Goal: Task Accomplishment & Management: Complete application form

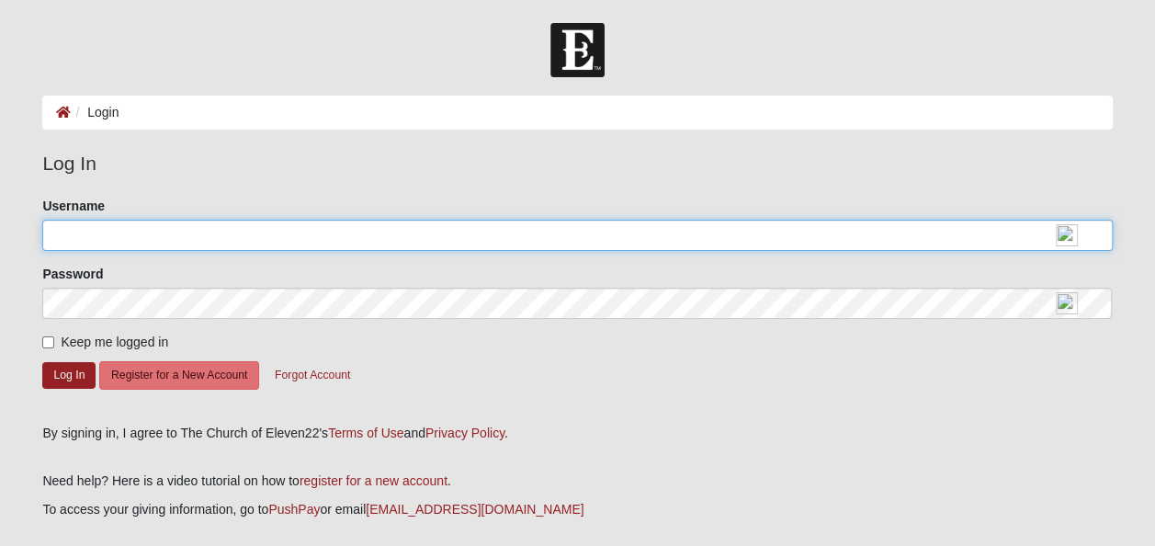
type input "highlander496"
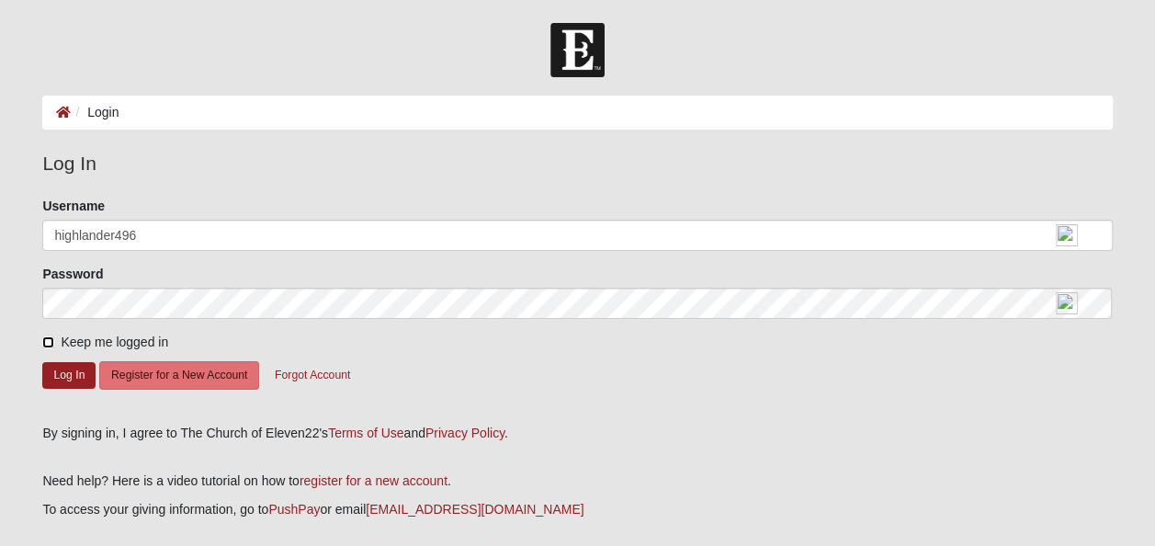
click at [46, 342] on input "Keep me logged in" at bounding box center [48, 342] width 12 height 12
checkbox input "true"
click at [59, 366] on button "Log In" at bounding box center [68, 375] width 53 height 27
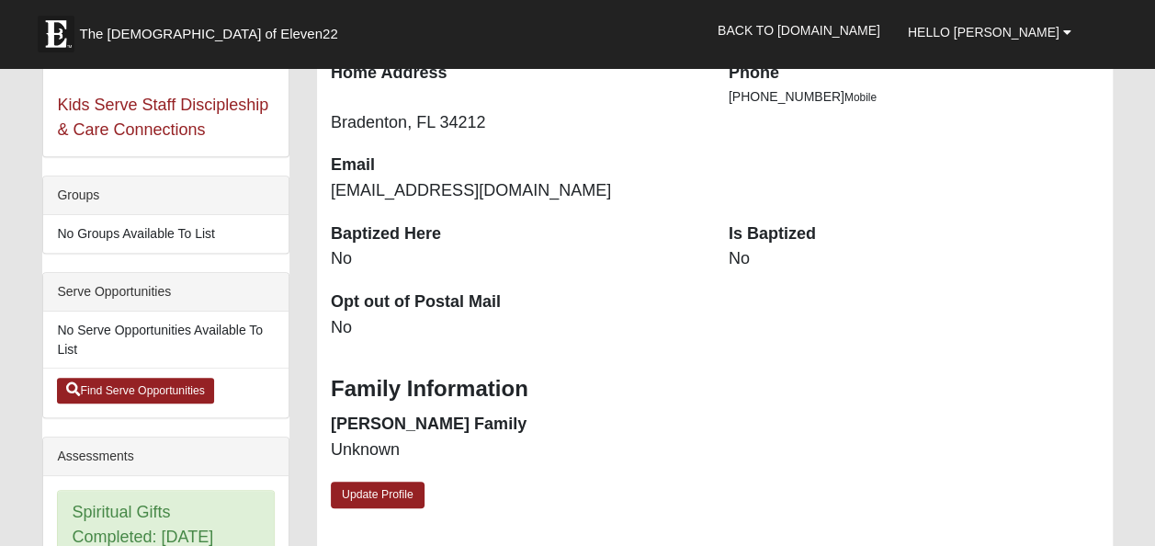
scroll to position [459, 0]
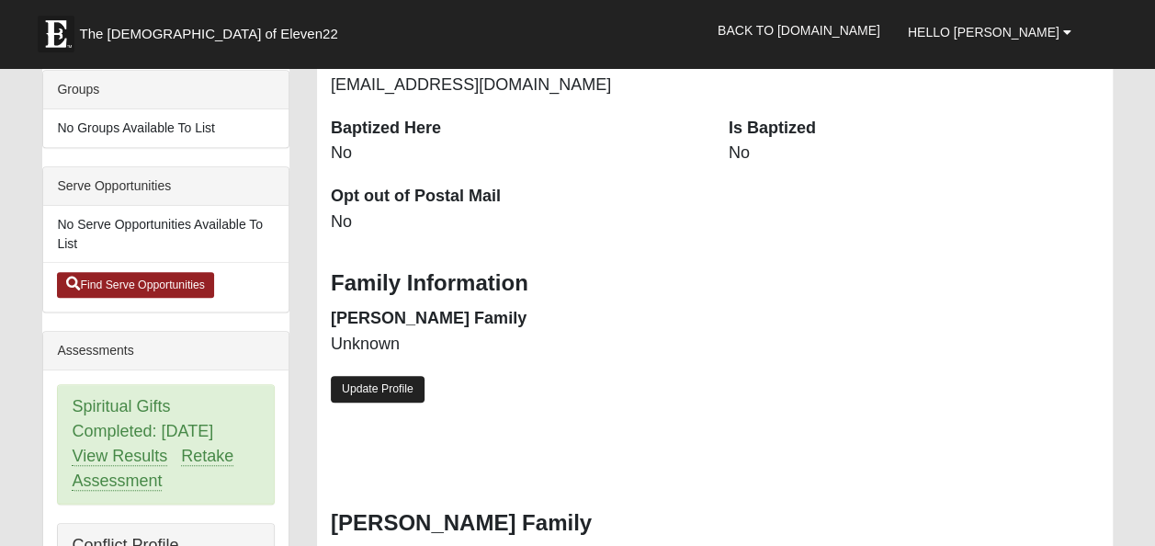
click at [373, 390] on link "Update Profile" at bounding box center [378, 389] width 94 height 27
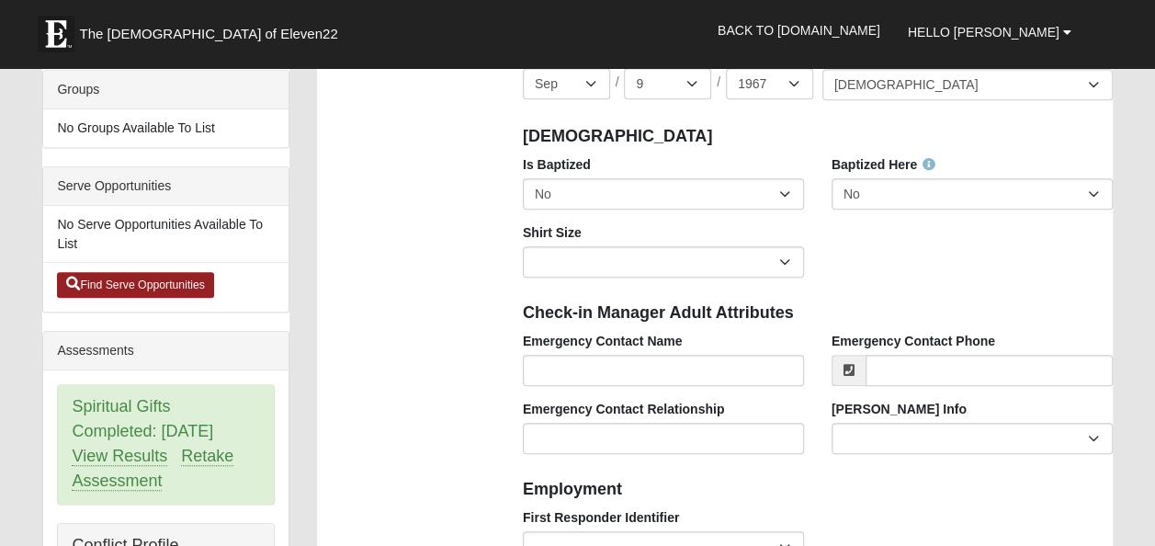
scroll to position [367, 0]
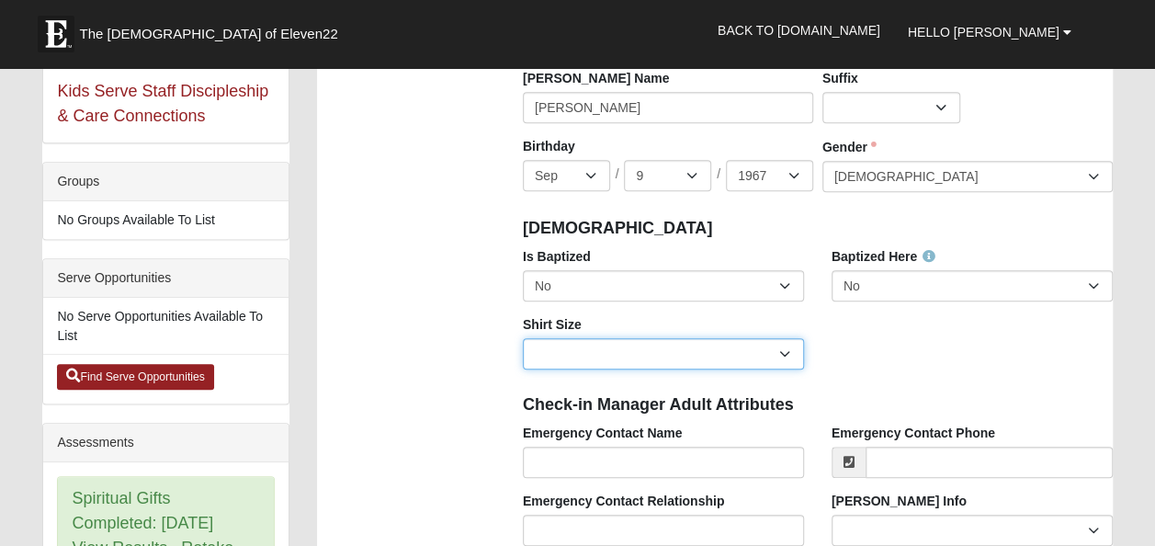
click at [788, 356] on select "Adult Small Adult Medium Adult Large Adult XL Adult XXL Adult 3XL Adult 4XL You…" at bounding box center [663, 353] width 281 height 31
select select "Adult XL"
click at [523, 338] on select "Adult Small Adult Medium Adult Large Adult XL Adult XXL Adult 3XL Adult 4XL You…" at bounding box center [663, 353] width 281 height 31
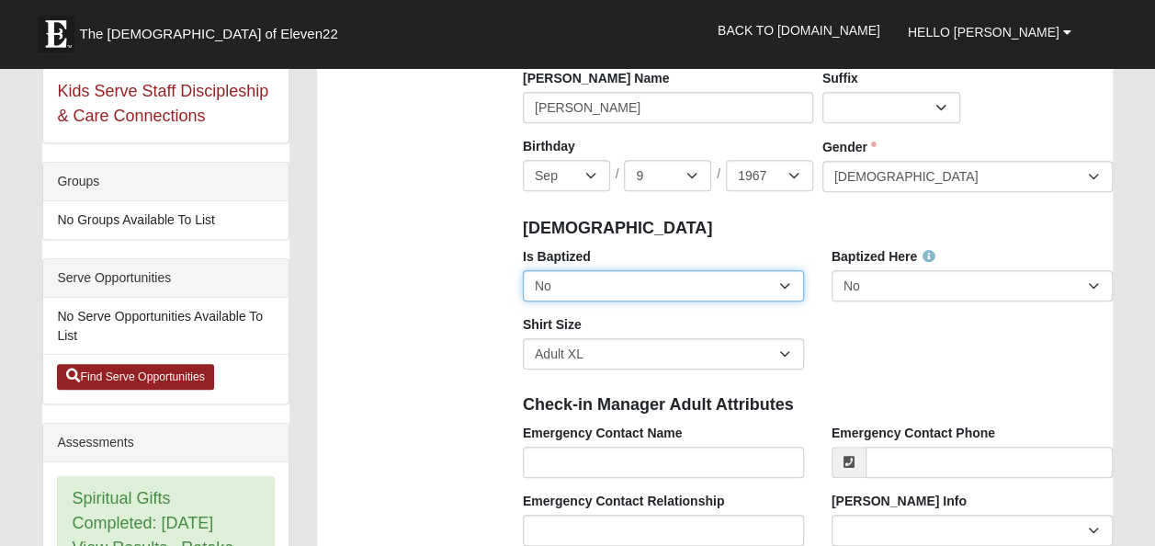
click at [668, 275] on select "No Yes" at bounding box center [663, 285] width 281 height 31
select select "True"
click at [523, 270] on select "No Yes" at bounding box center [663, 285] width 281 height 31
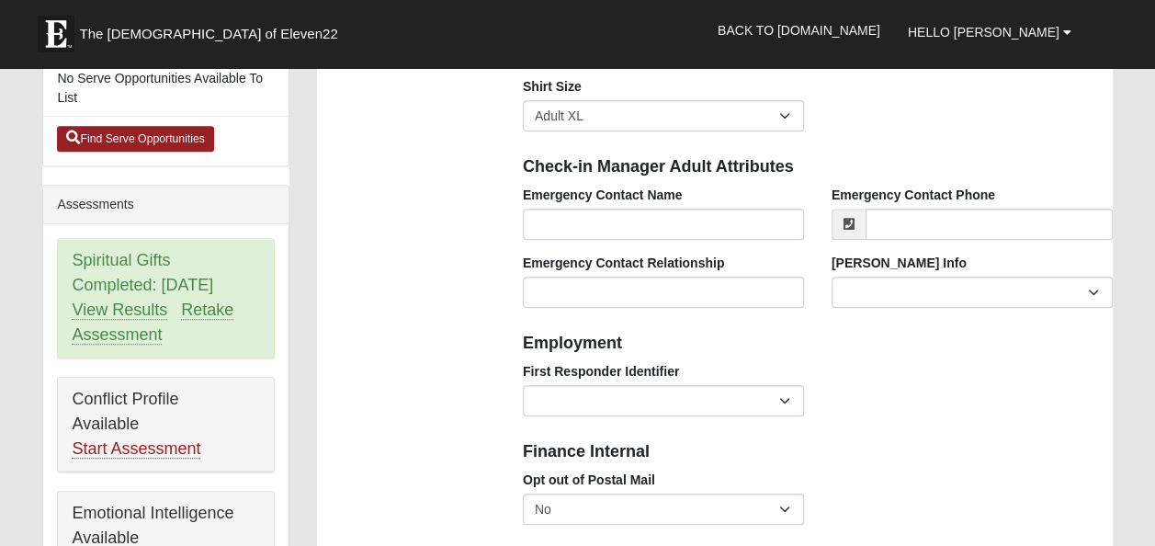
scroll to position [643, 0]
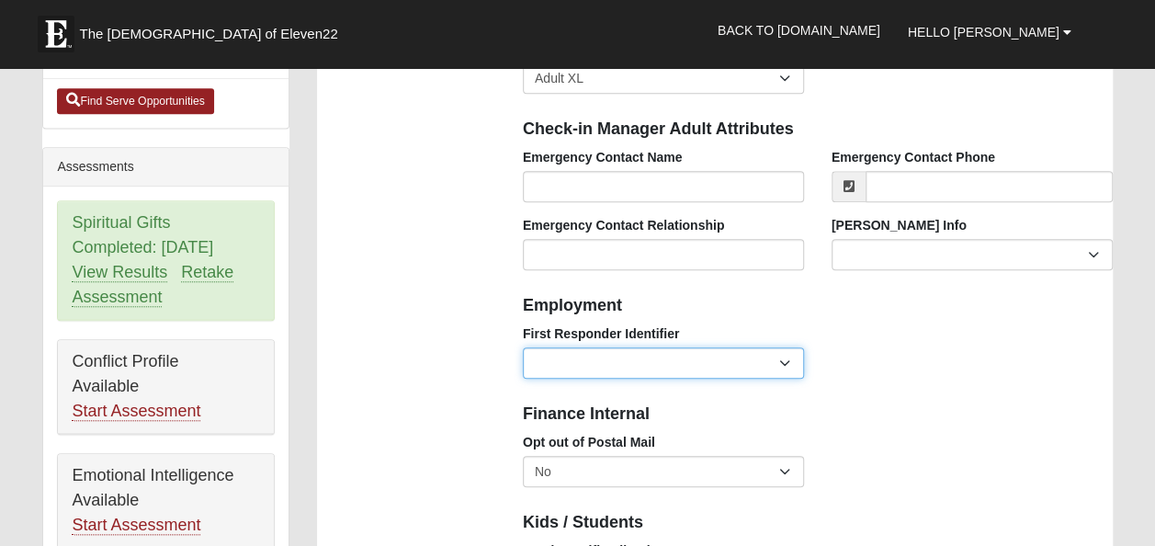
click at [771, 356] on select "EMT | Paramedic | Medical Firefighter | Fire Department Police Officer | Sherif…" at bounding box center [663, 362] width 281 height 31
select select "2462"
click at [523, 347] on select "EMT | Paramedic | Medical Firefighter | Fire Department Police Officer | Sherif…" at bounding box center [663, 362] width 281 height 31
click at [752, 369] on select "EMT | Paramedic | Medical Firefighter | Fire Department Police Officer | Sherif…" at bounding box center [663, 362] width 281 height 31
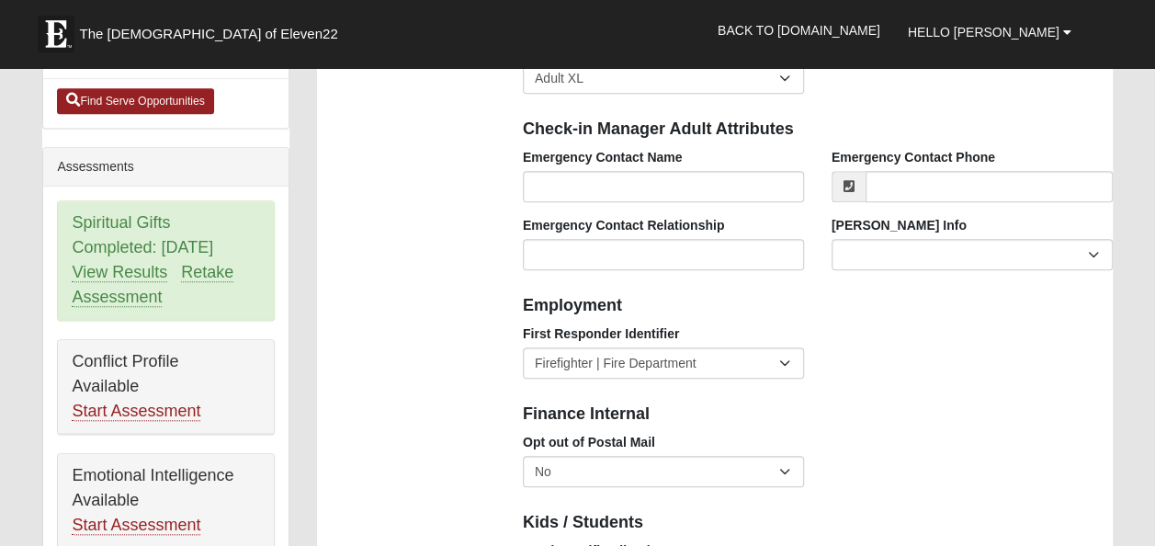
click at [647, 493] on div "Opt out of Postal Mail No Yes" at bounding box center [663, 467] width 309 height 68
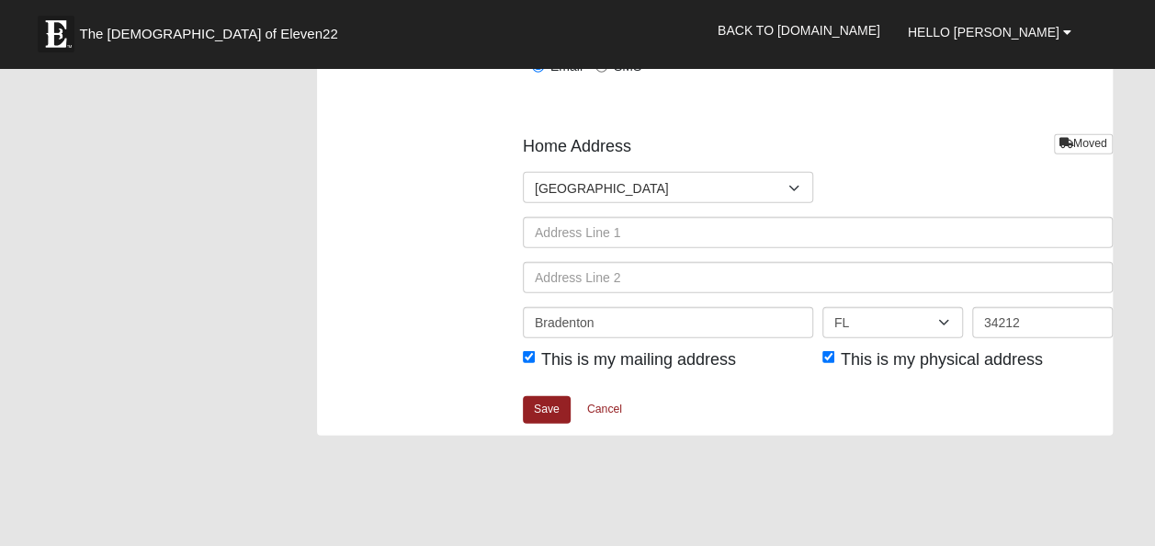
scroll to position [2389, 0]
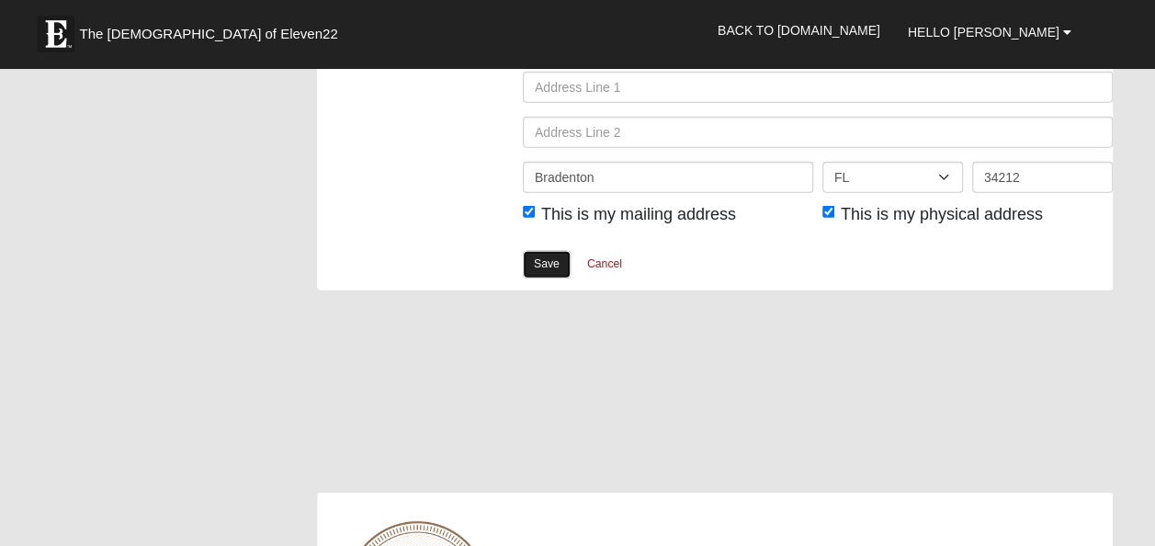
click at [551, 253] on link "Save" at bounding box center [547, 264] width 48 height 27
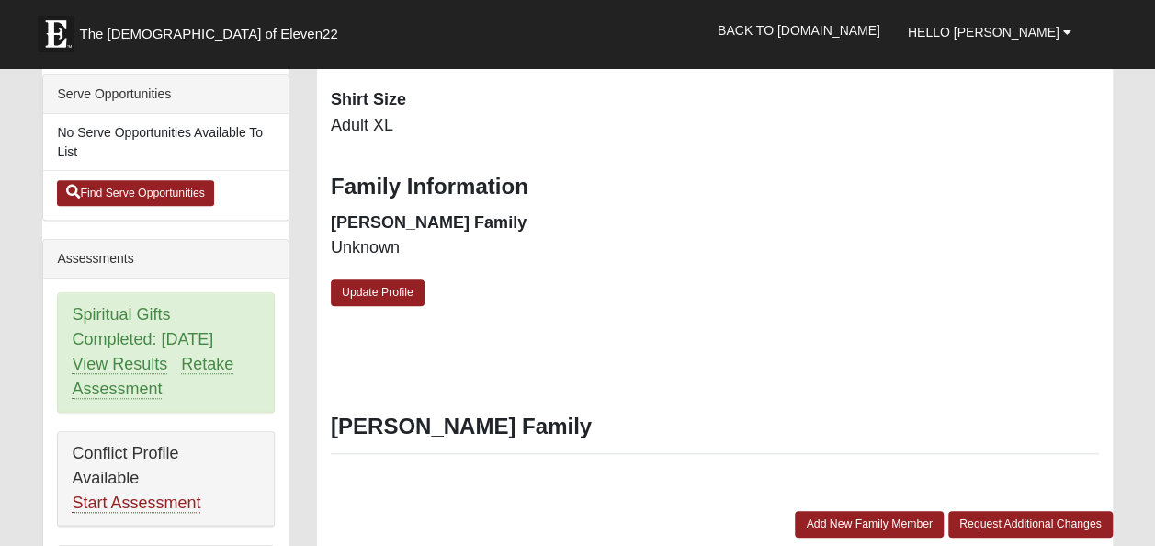
scroll to position [735, 0]
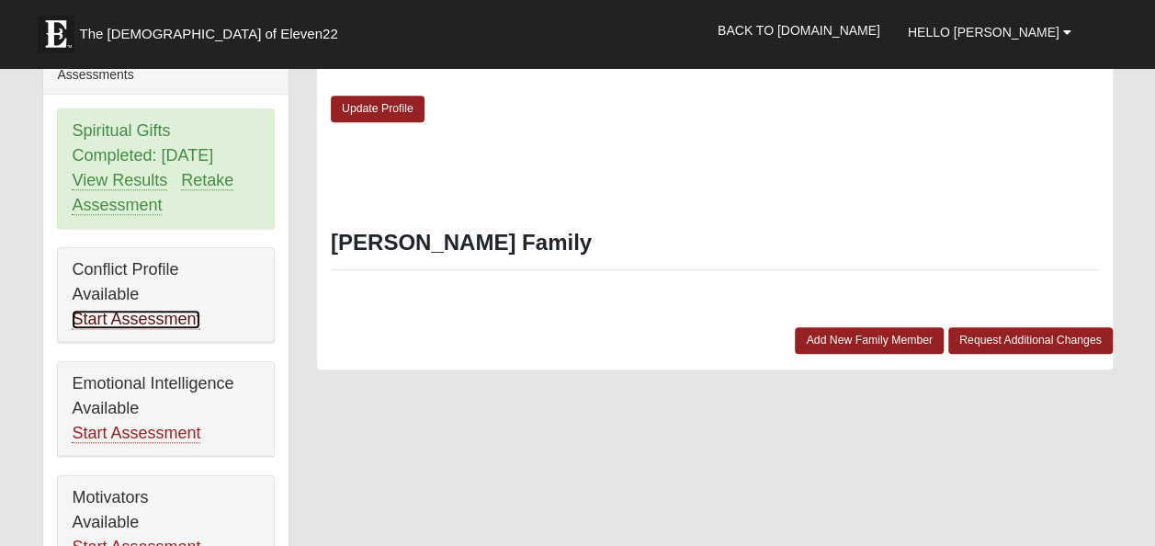
click at [167, 310] on link "Start Assessment" at bounding box center [136, 319] width 129 height 19
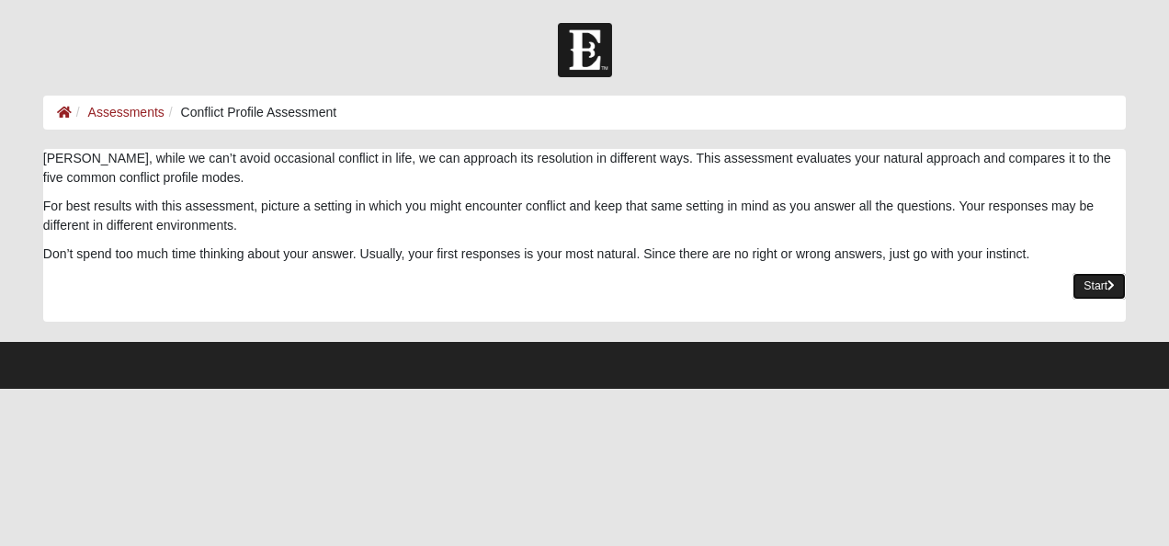
click at [1093, 288] on link "Start" at bounding box center [1098, 286] width 53 height 27
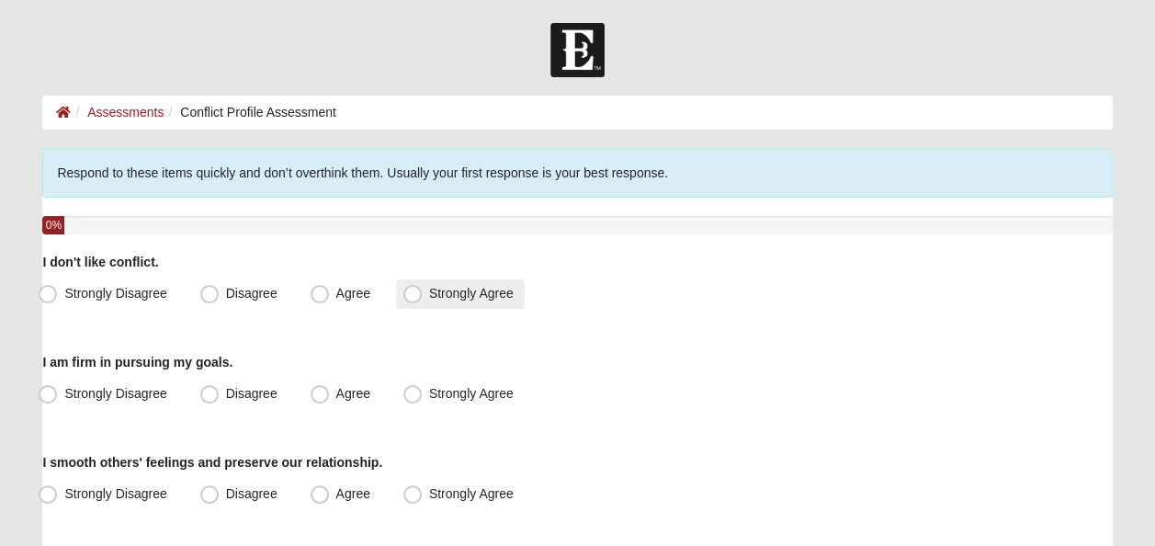
click at [429, 296] on span "Strongly Agree" at bounding box center [471, 293] width 85 height 15
click at [413, 296] on input "Strongly Agree" at bounding box center [417, 294] width 12 height 12
radio input "true"
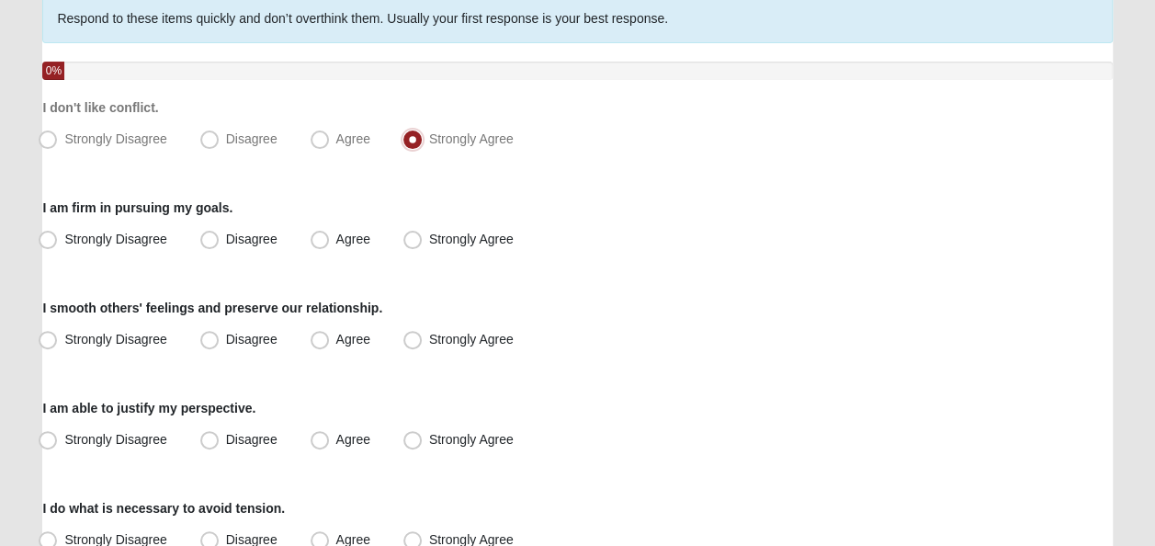
scroll to position [184, 0]
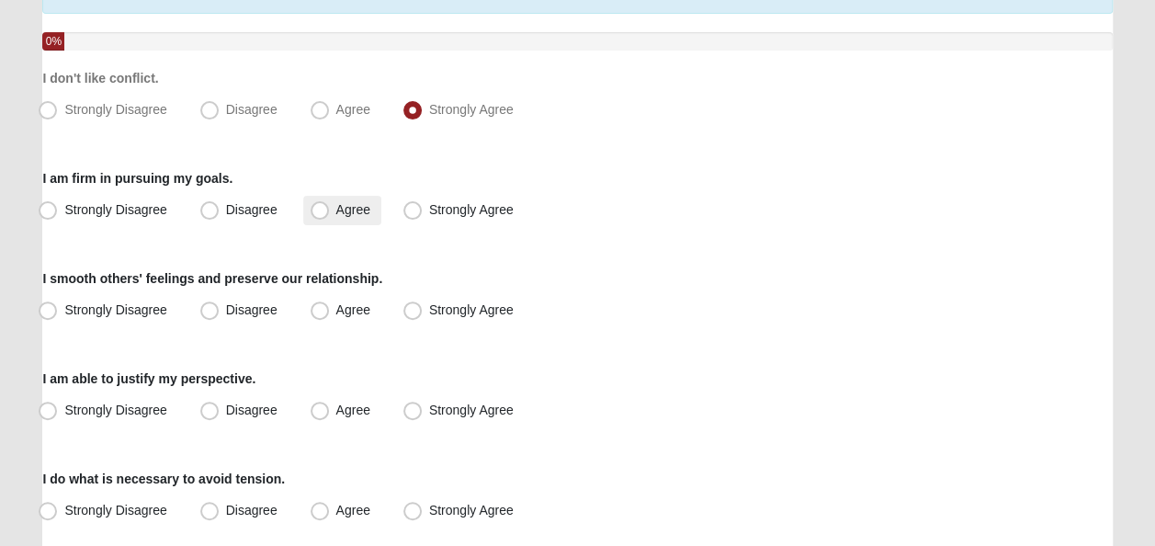
click at [336, 204] on span "Agree" at bounding box center [353, 209] width 34 height 15
click at [318, 204] on input "Agree" at bounding box center [324, 210] width 12 height 12
radio input "true"
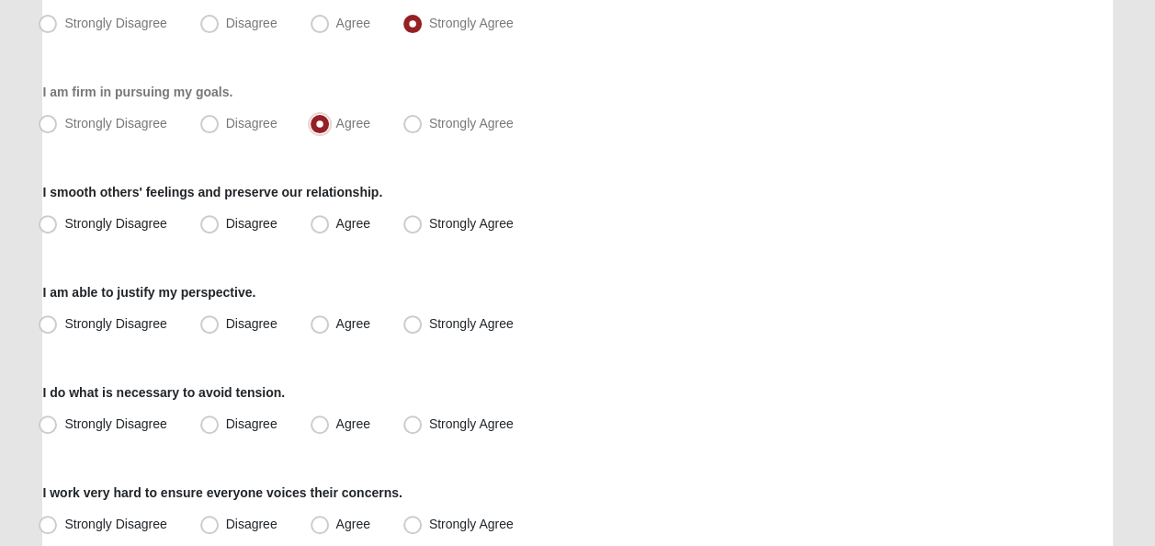
scroll to position [367, 0]
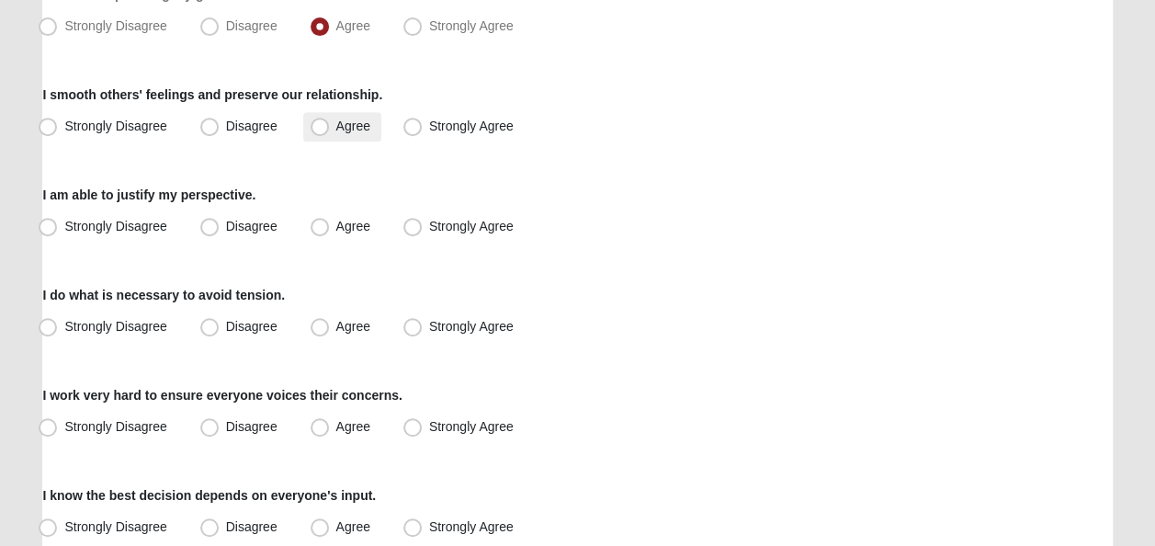
click at [336, 123] on span "Agree" at bounding box center [353, 126] width 34 height 15
click at [318, 123] on input "Agree" at bounding box center [324, 126] width 12 height 12
radio input "true"
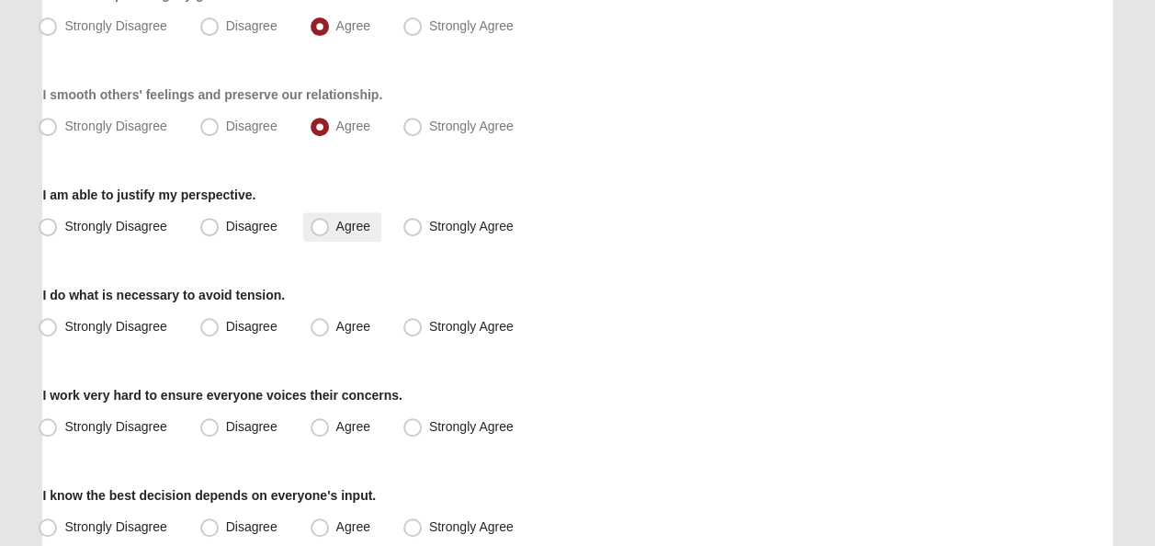
click at [336, 232] on span "Agree" at bounding box center [353, 226] width 34 height 15
click at [328, 232] on input "Agree" at bounding box center [324, 226] width 12 height 12
radio input "true"
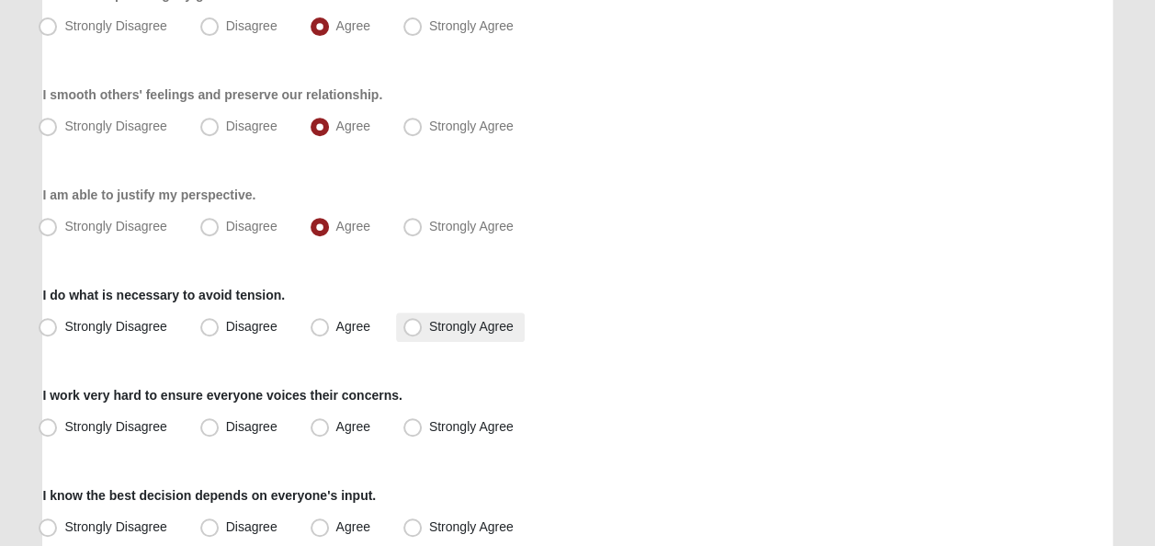
click at [429, 328] on span "Strongly Agree" at bounding box center [471, 326] width 85 height 15
click at [411, 328] on input "Strongly Agree" at bounding box center [417, 327] width 12 height 12
radio input "true"
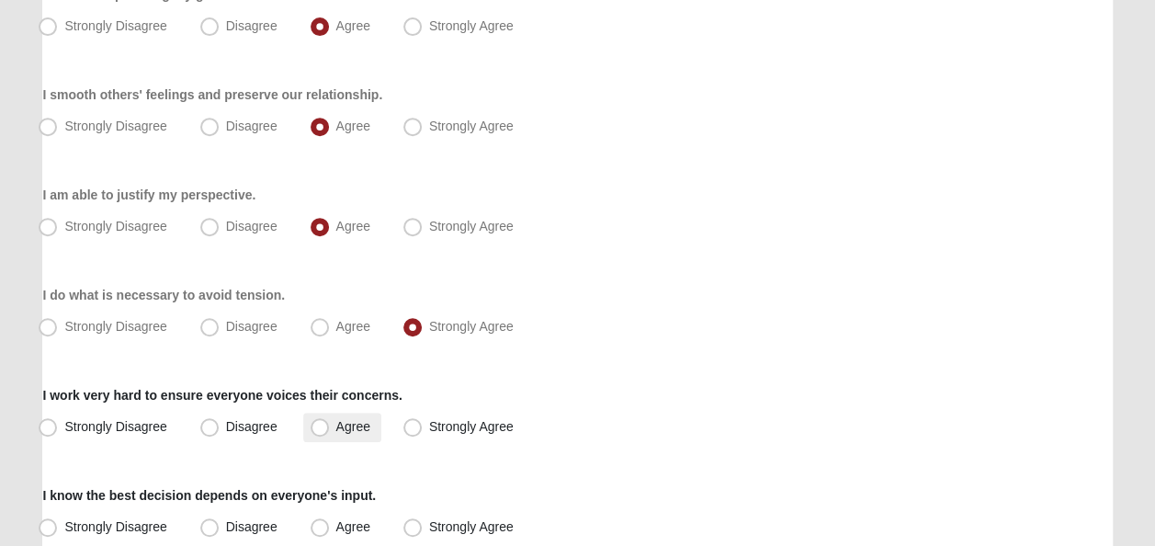
click at [336, 424] on span "Agree" at bounding box center [353, 426] width 34 height 15
click at [320, 424] on input "Agree" at bounding box center [324, 427] width 12 height 12
radio input "true"
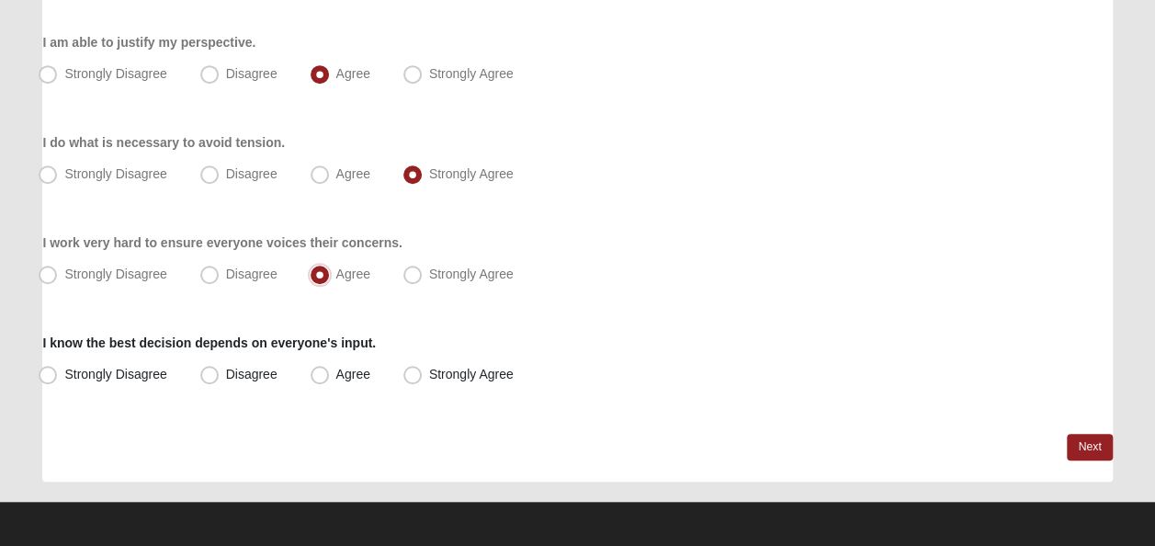
scroll to position [522, 0]
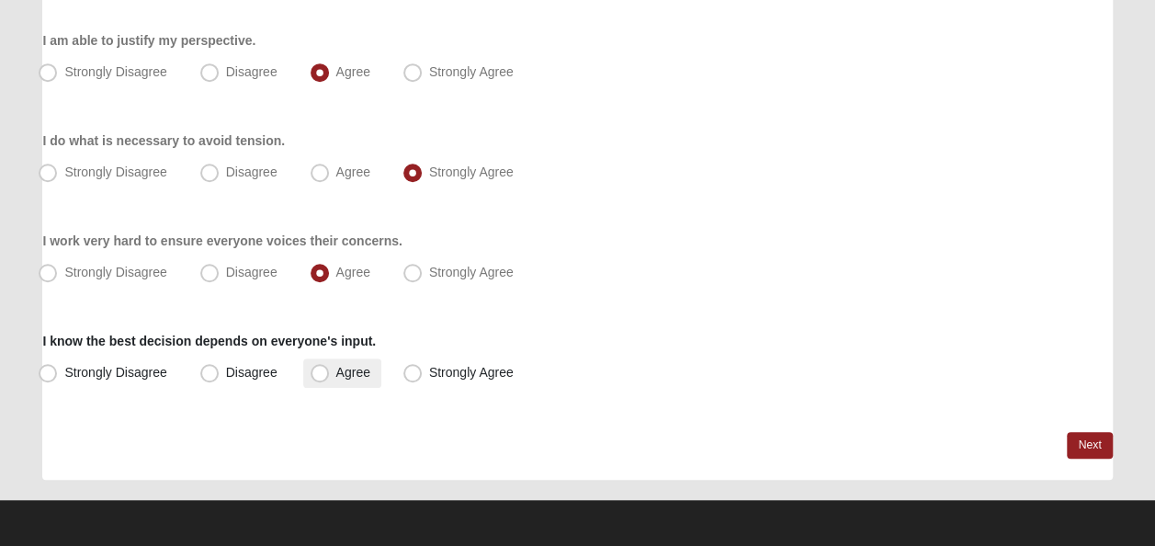
click at [336, 375] on span "Agree" at bounding box center [353, 372] width 34 height 15
click at [325, 375] on input "Agree" at bounding box center [324, 373] width 12 height 12
radio input "true"
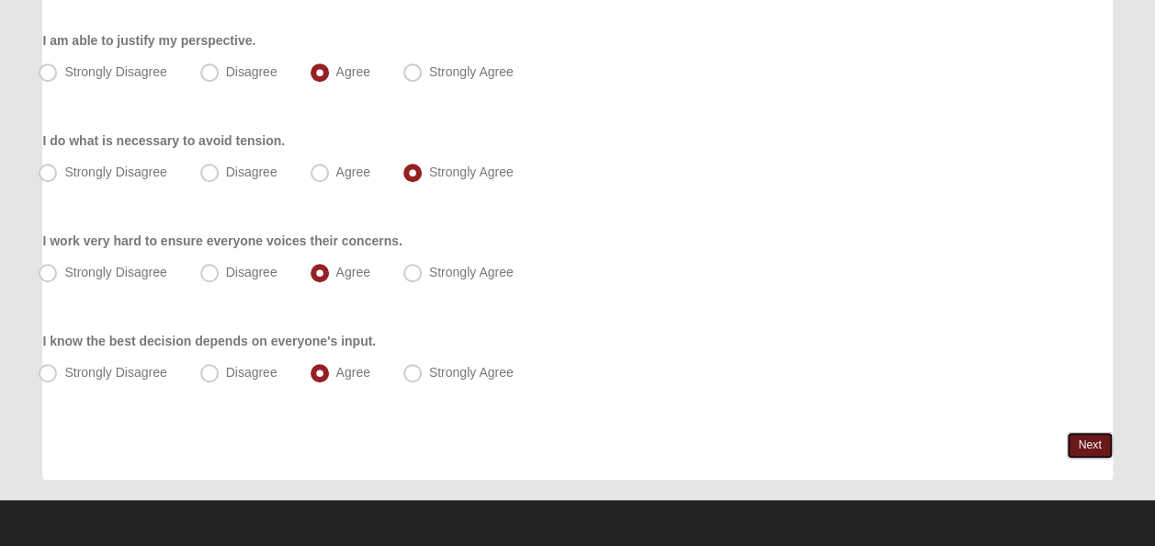
drag, startPoint x: 1090, startPoint y: 439, endPoint x: 968, endPoint y: 348, distance: 151.6
click at [1090, 440] on link "Next" at bounding box center [1089, 445] width 45 height 27
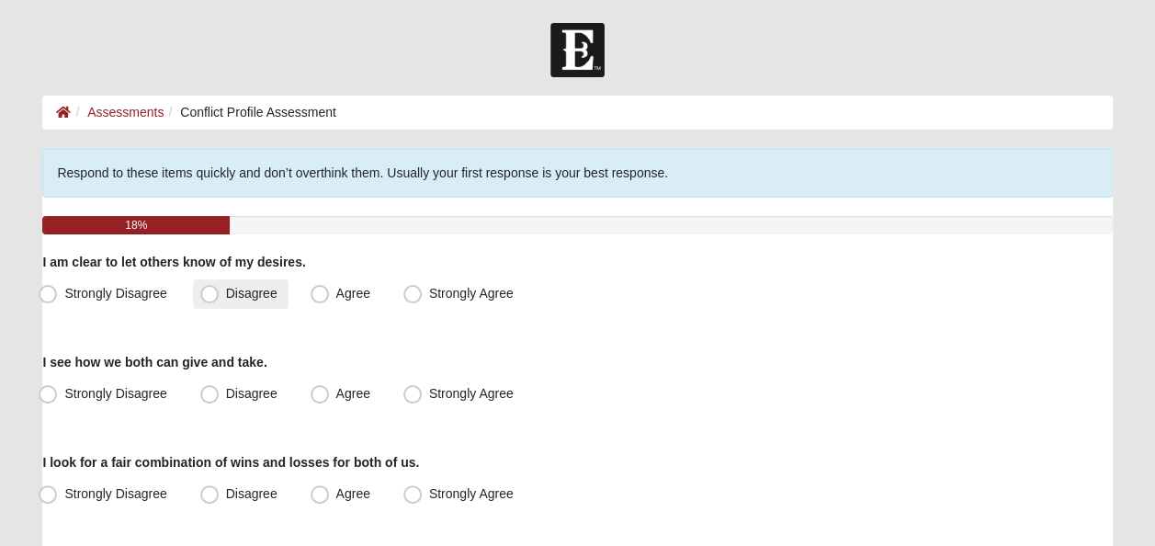
click at [226, 294] on span "Disagree" at bounding box center [251, 293] width 51 height 15
click at [216, 294] on input "Disagree" at bounding box center [214, 294] width 12 height 12
radio input "true"
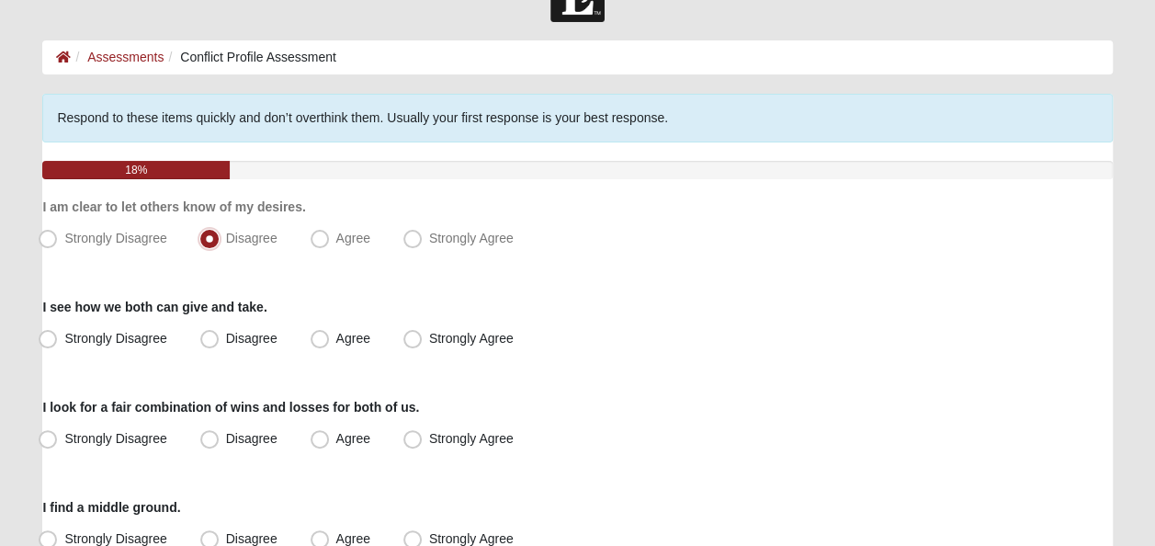
scroll to position [92, 0]
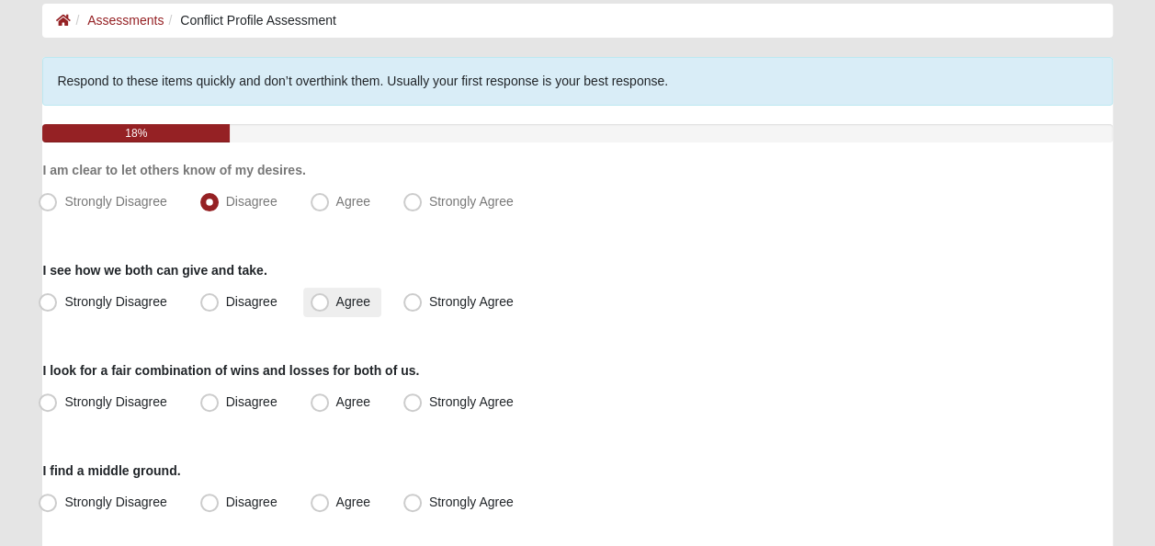
click at [336, 309] on span "Agree" at bounding box center [353, 301] width 34 height 15
click at [318, 308] on input "Agree" at bounding box center [324, 302] width 12 height 12
radio input "true"
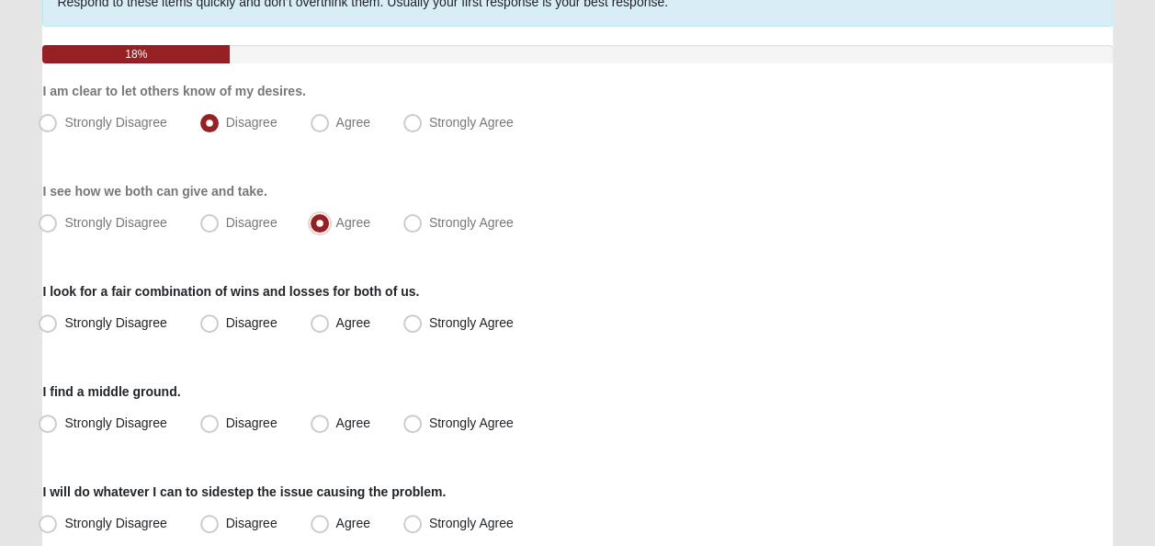
scroll to position [367, 0]
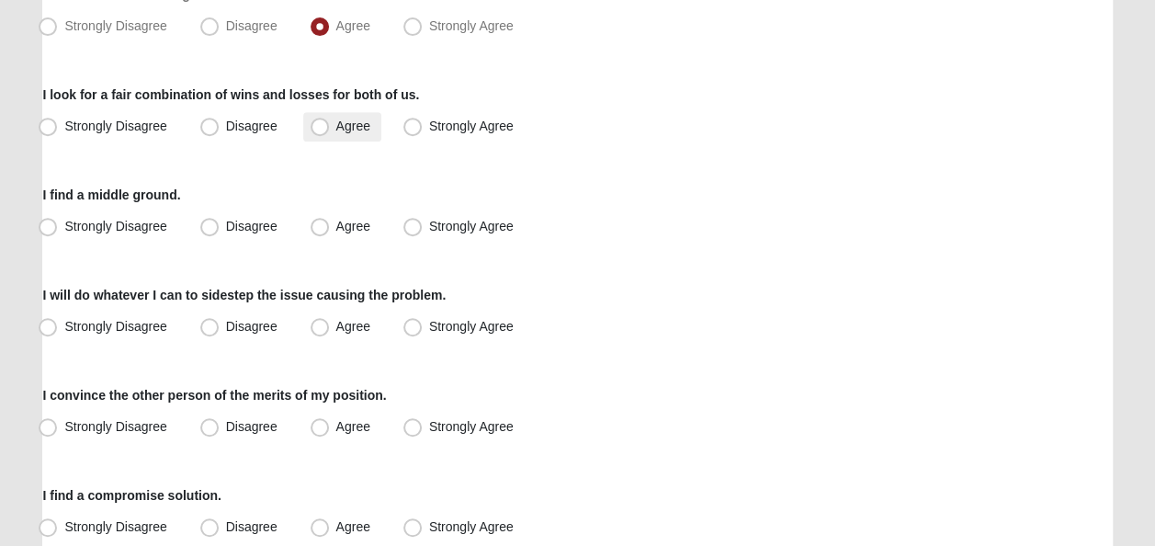
click at [336, 127] on span "Agree" at bounding box center [353, 126] width 34 height 15
click at [318, 127] on input "Agree" at bounding box center [324, 126] width 12 height 12
radio input "true"
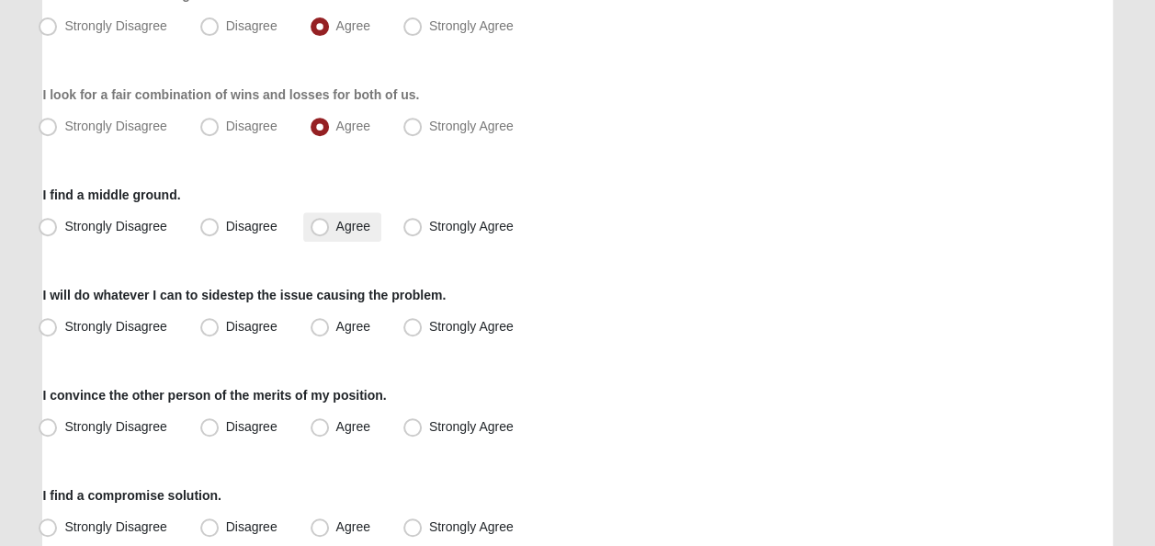
click at [336, 228] on span "Agree" at bounding box center [353, 226] width 34 height 15
click at [320, 228] on input "Agree" at bounding box center [324, 226] width 12 height 12
radio input "true"
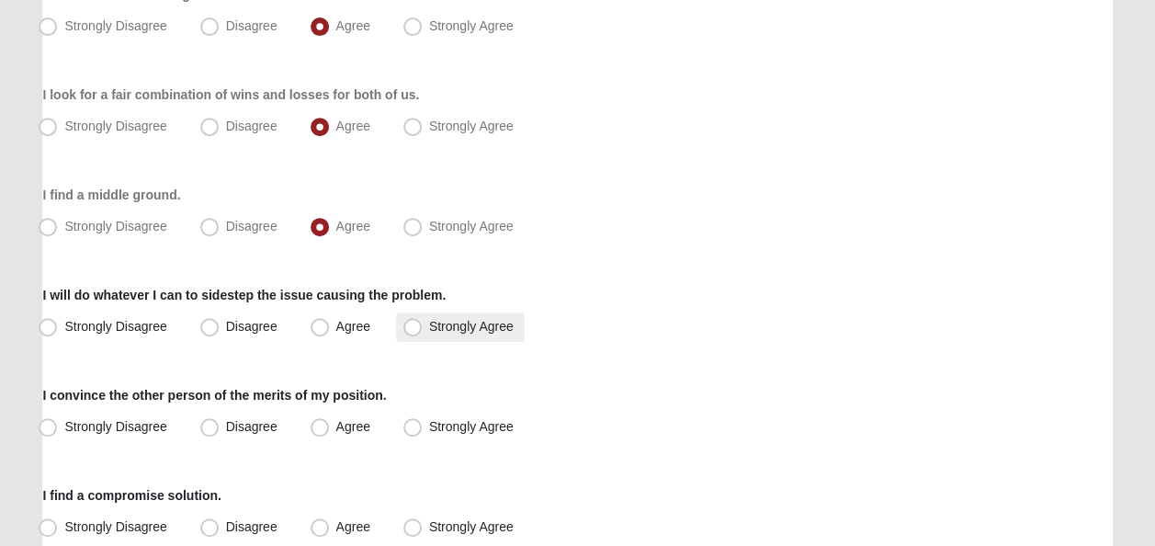
click at [429, 321] on span "Strongly Agree" at bounding box center [471, 326] width 85 height 15
click at [415, 321] on input "Strongly Agree" at bounding box center [417, 327] width 12 height 12
radio input "true"
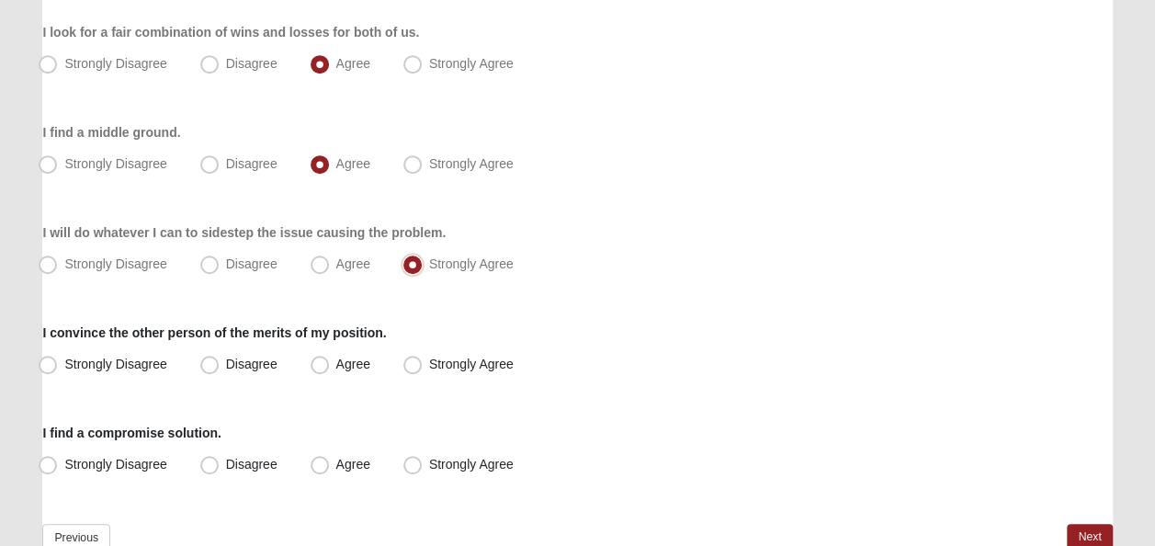
scroll to position [459, 0]
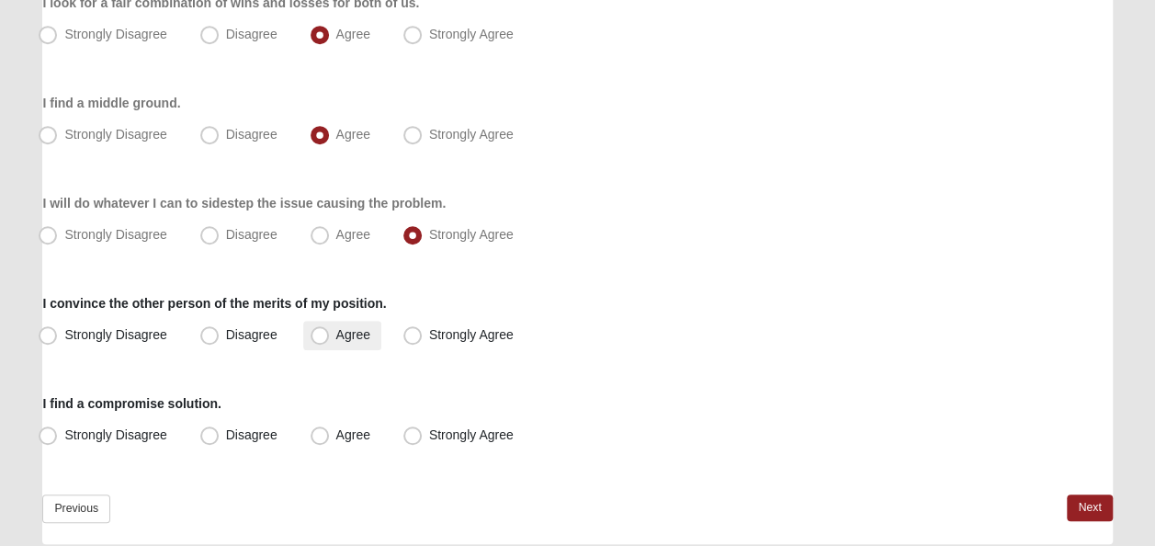
click at [336, 327] on span "Agree" at bounding box center [353, 334] width 34 height 15
click at [318, 329] on input "Agree" at bounding box center [324, 335] width 12 height 12
radio input "true"
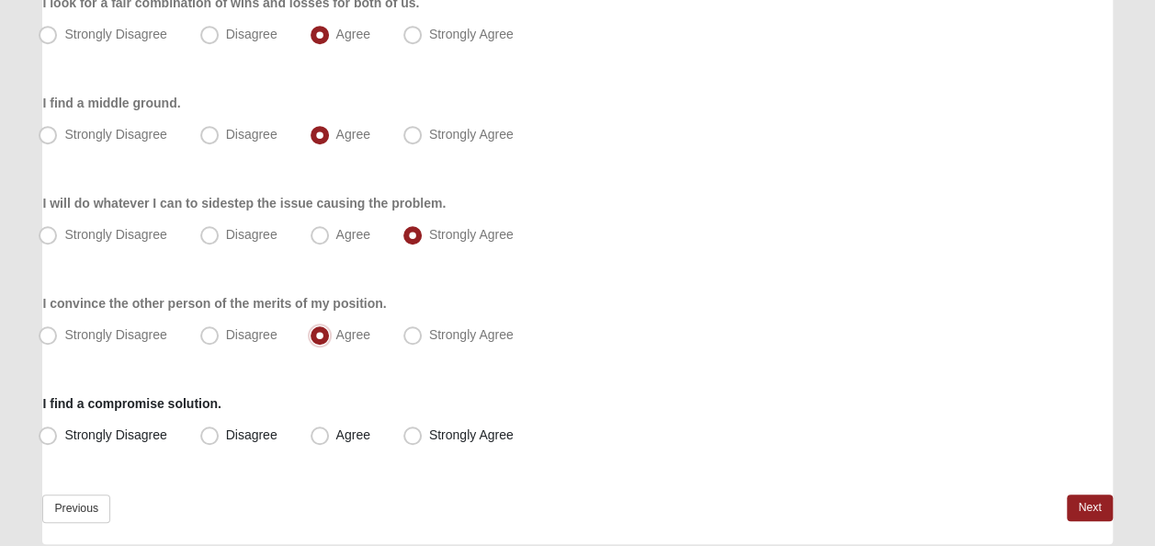
scroll to position [524, 0]
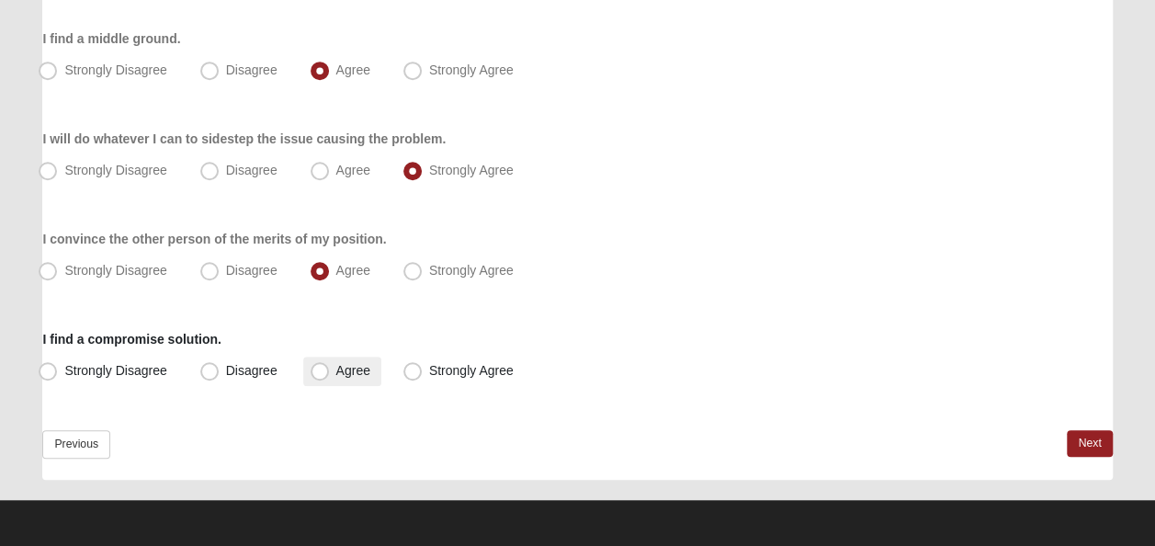
click at [336, 368] on span "Agree" at bounding box center [353, 370] width 34 height 15
click at [321, 368] on input "Agree" at bounding box center [324, 371] width 12 height 12
radio input "true"
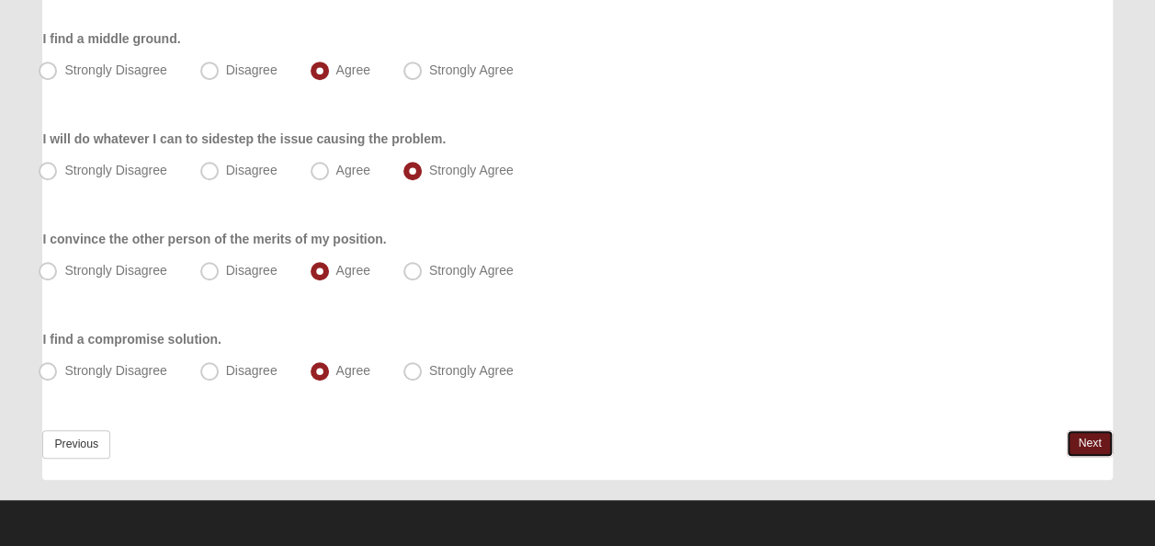
click at [1077, 442] on link "Next" at bounding box center [1089, 443] width 45 height 27
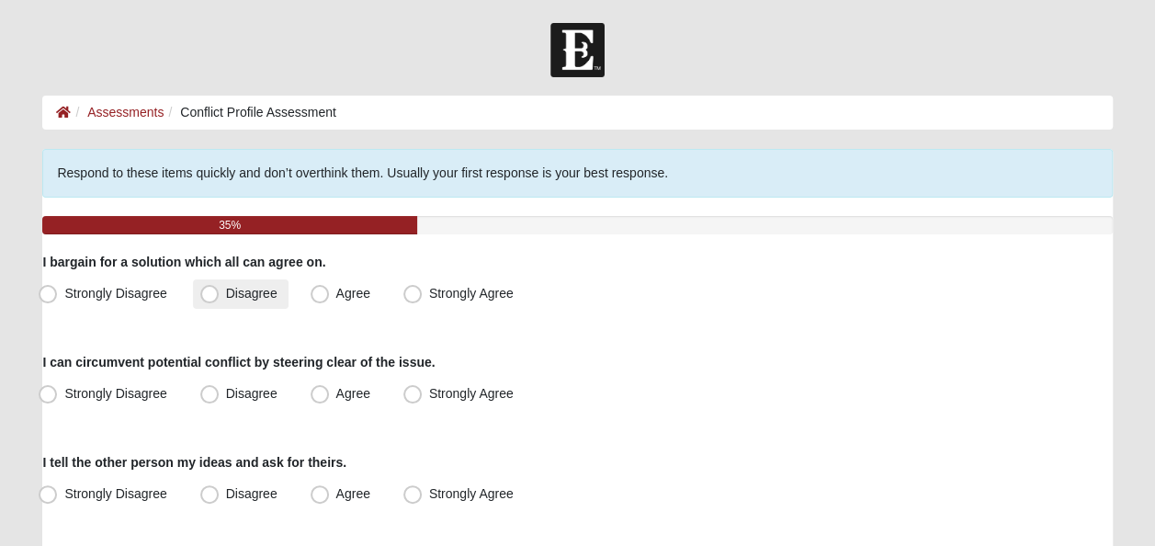
click at [226, 300] on span "Disagree" at bounding box center [251, 293] width 51 height 15
click at [216, 300] on input "Disagree" at bounding box center [214, 294] width 12 height 12
radio input "true"
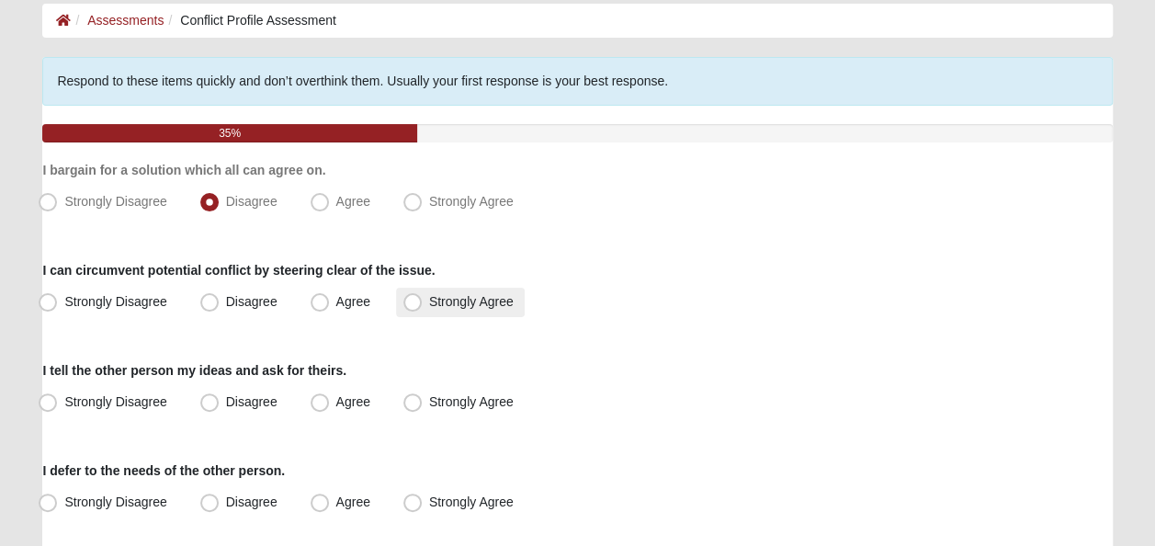
click at [429, 303] on span "Strongly Agree" at bounding box center [471, 301] width 85 height 15
click at [415, 303] on input "Strongly Agree" at bounding box center [417, 302] width 12 height 12
radio input "true"
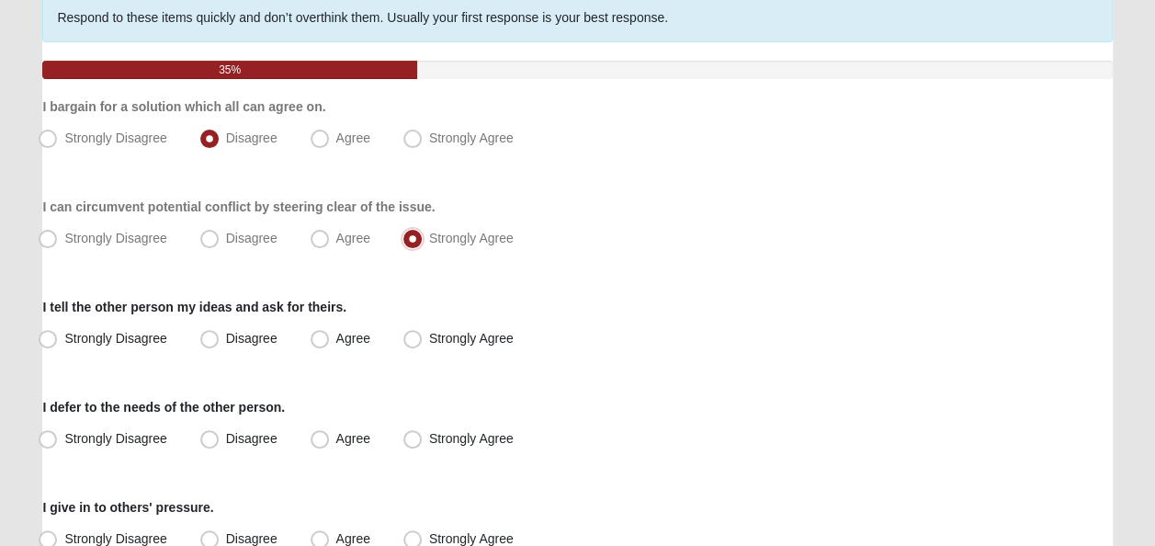
scroll to position [184, 0]
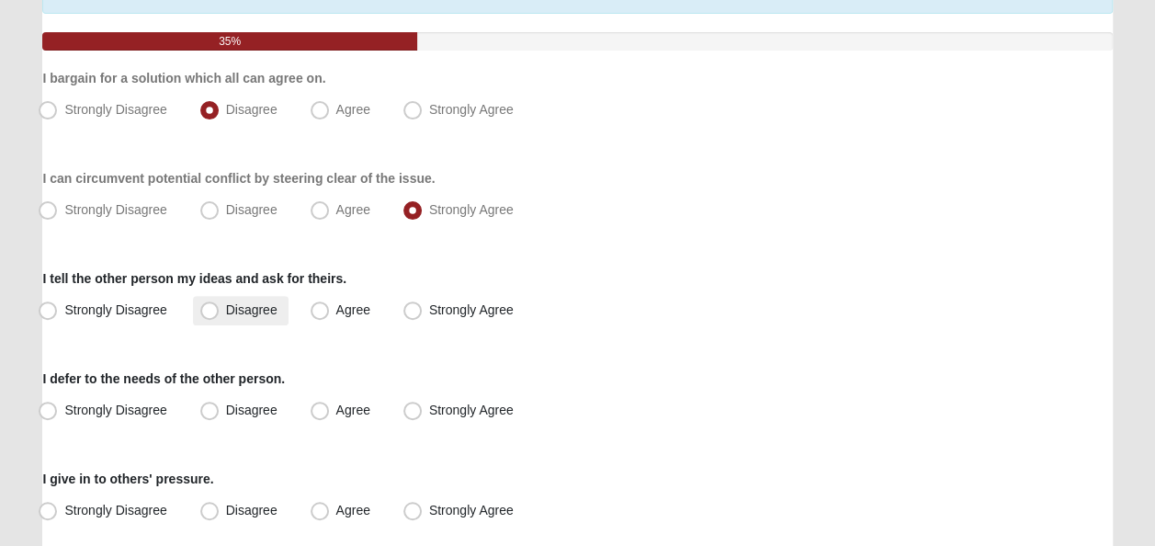
click at [226, 306] on span "Disagree" at bounding box center [251, 309] width 51 height 15
click at [217, 306] on input "Disagree" at bounding box center [214, 310] width 12 height 12
radio input "true"
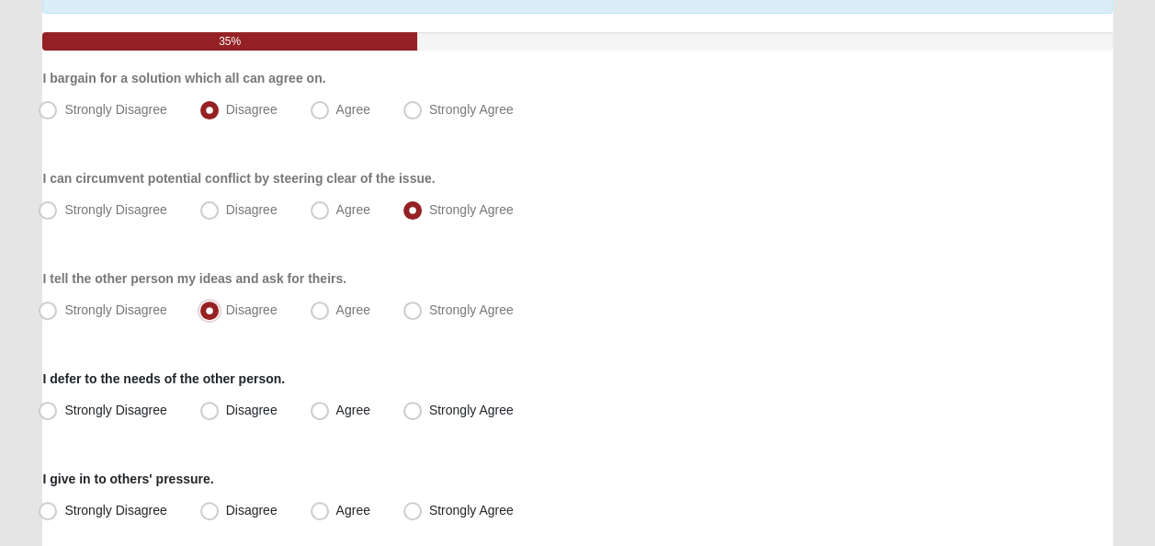
scroll to position [367, 0]
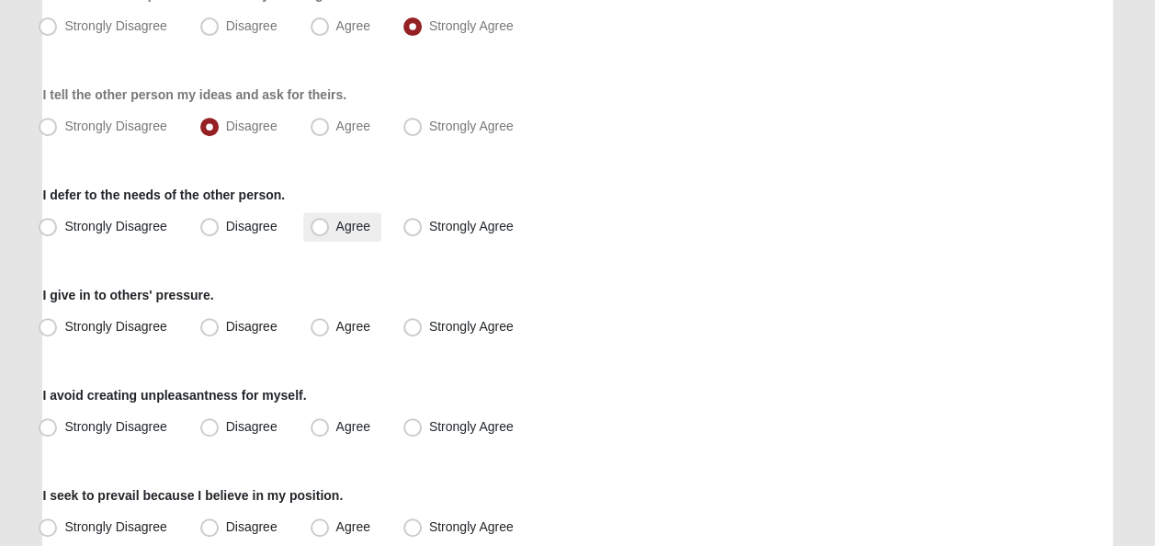
click at [336, 231] on span "Agree" at bounding box center [353, 226] width 34 height 15
click at [318, 231] on input "Agree" at bounding box center [324, 226] width 12 height 12
radio input "true"
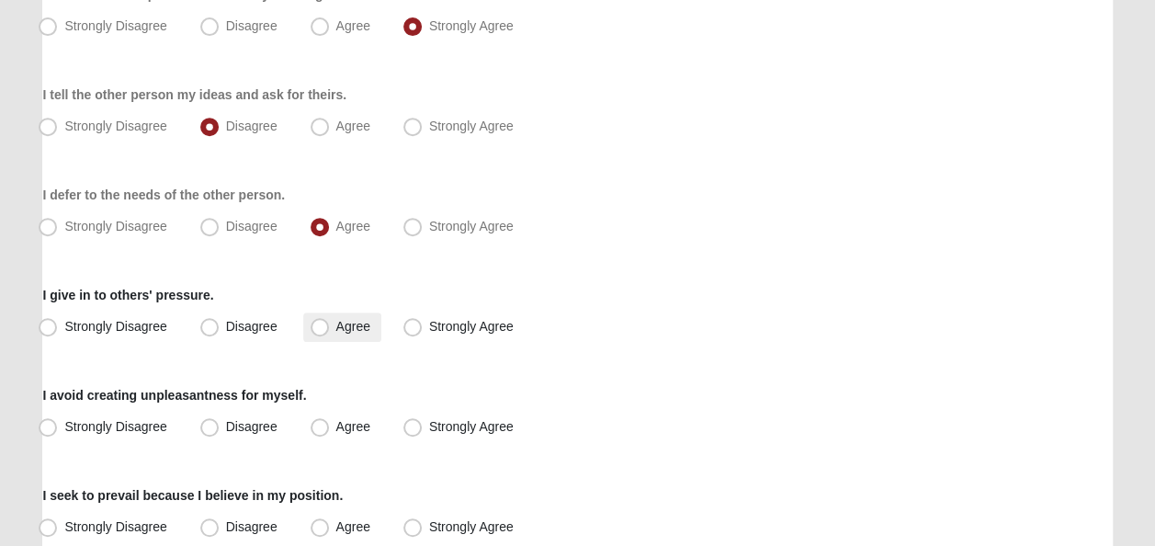
click at [336, 326] on span "Agree" at bounding box center [353, 326] width 34 height 15
click at [319, 326] on input "Agree" at bounding box center [324, 327] width 12 height 12
radio input "true"
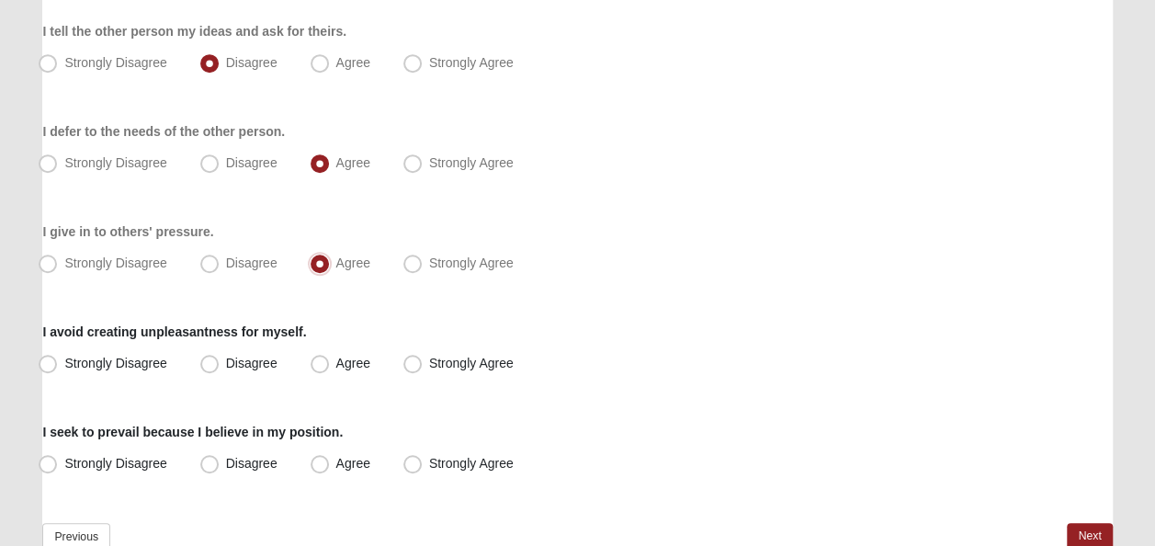
scroll to position [459, 0]
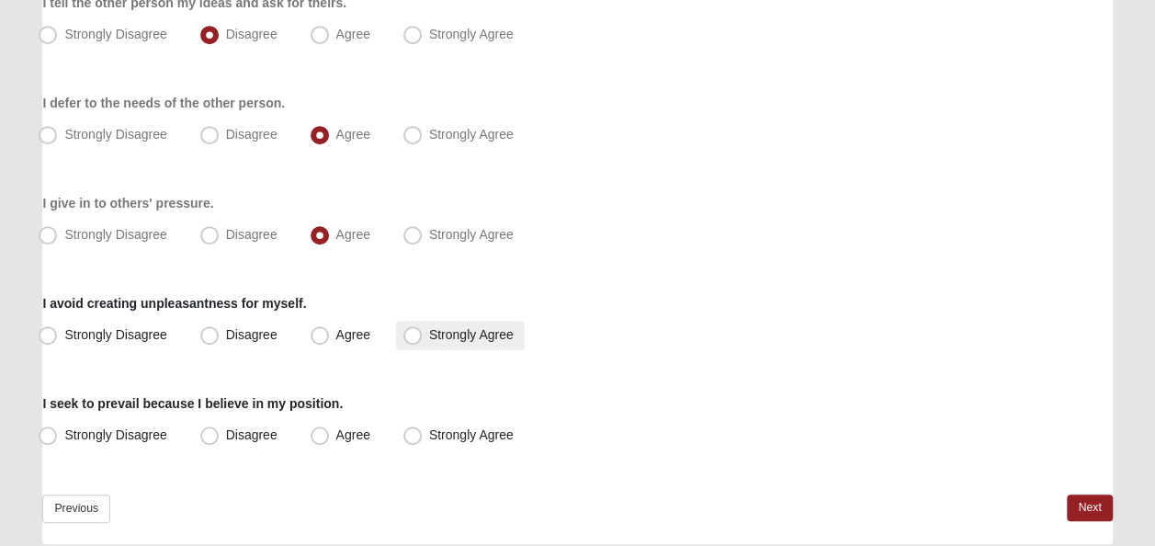
click at [429, 334] on span "Strongly Agree" at bounding box center [471, 334] width 85 height 15
click at [413, 334] on input "Strongly Agree" at bounding box center [417, 335] width 12 height 12
radio input "true"
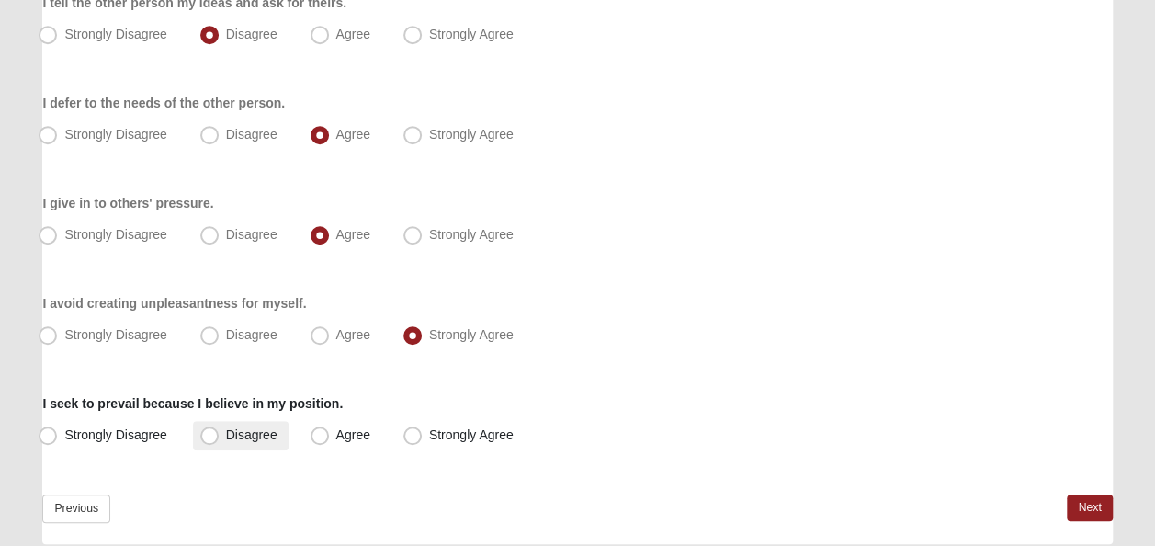
click at [226, 434] on span "Disagree" at bounding box center [251, 434] width 51 height 15
click at [214, 434] on input "Disagree" at bounding box center [214, 435] width 12 height 12
radio input "true"
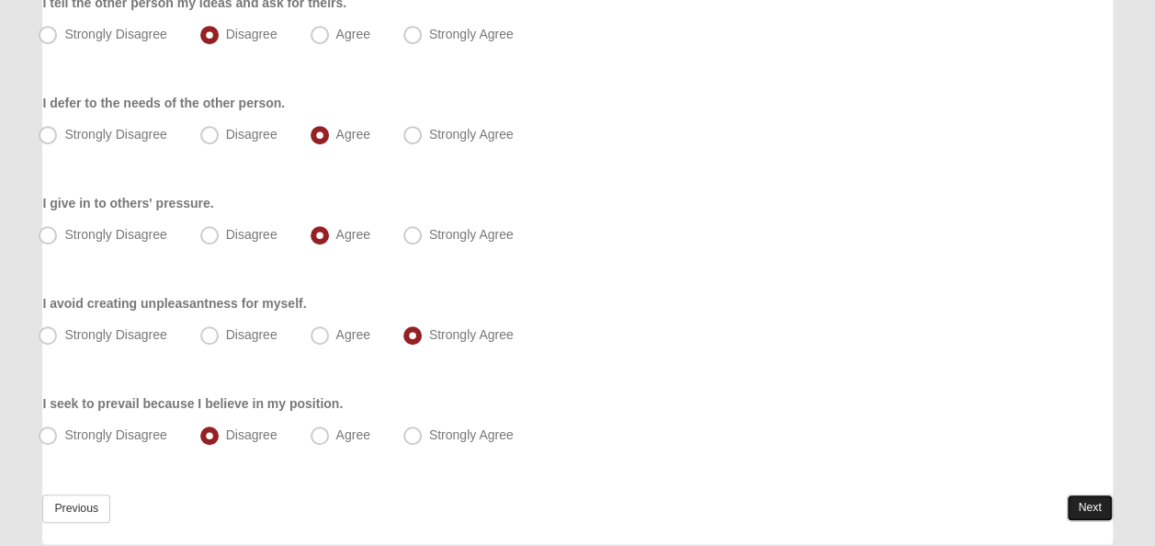
click at [1084, 494] on link "Next" at bounding box center [1089, 507] width 45 height 27
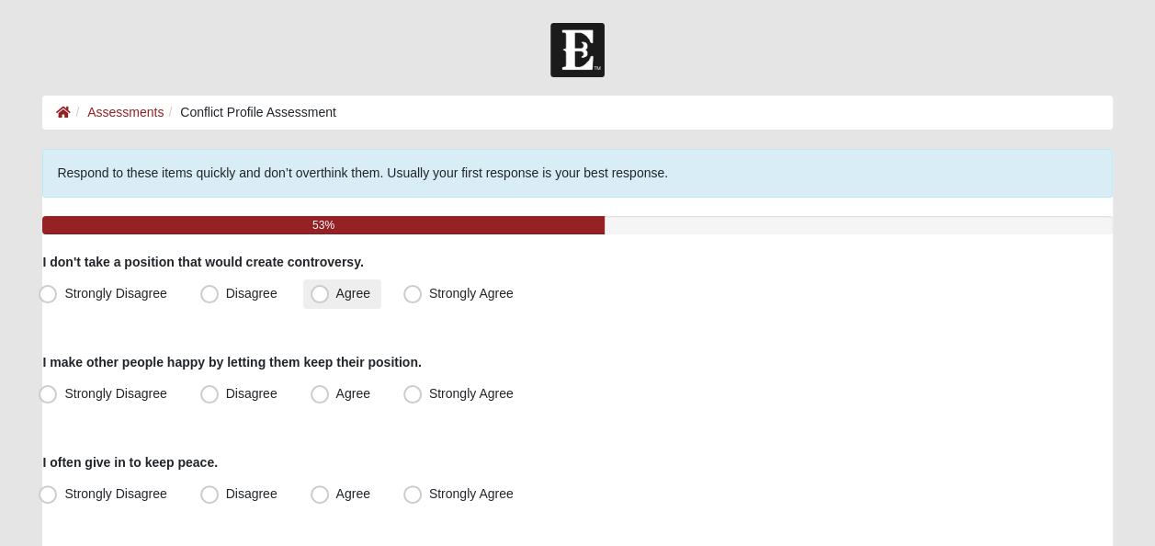
click at [336, 287] on span "Agree" at bounding box center [353, 293] width 34 height 15
click at [327, 288] on input "Agree" at bounding box center [324, 294] width 12 height 12
radio input "true"
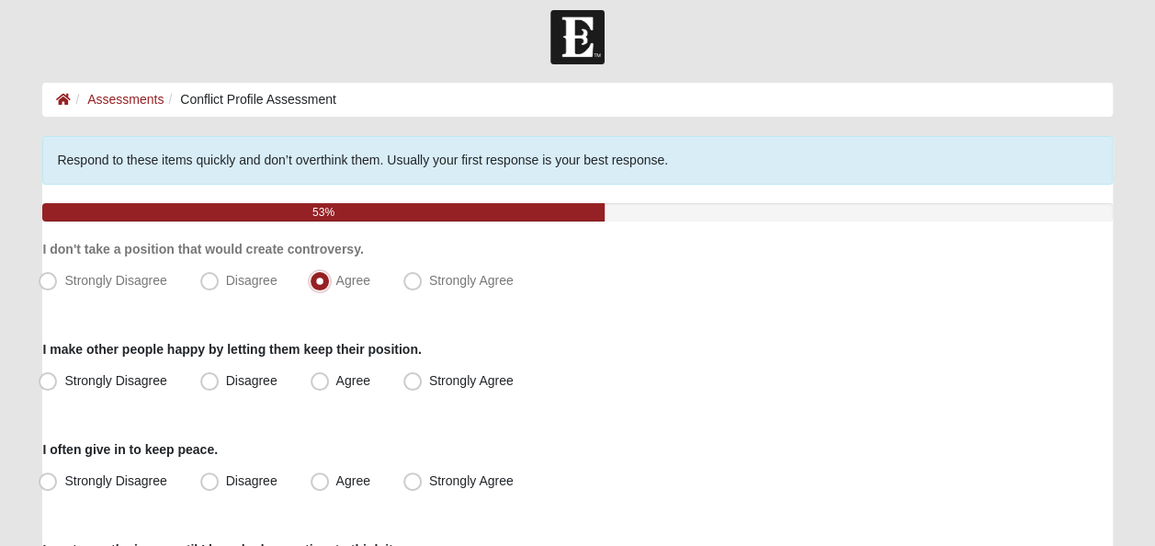
scroll to position [92, 0]
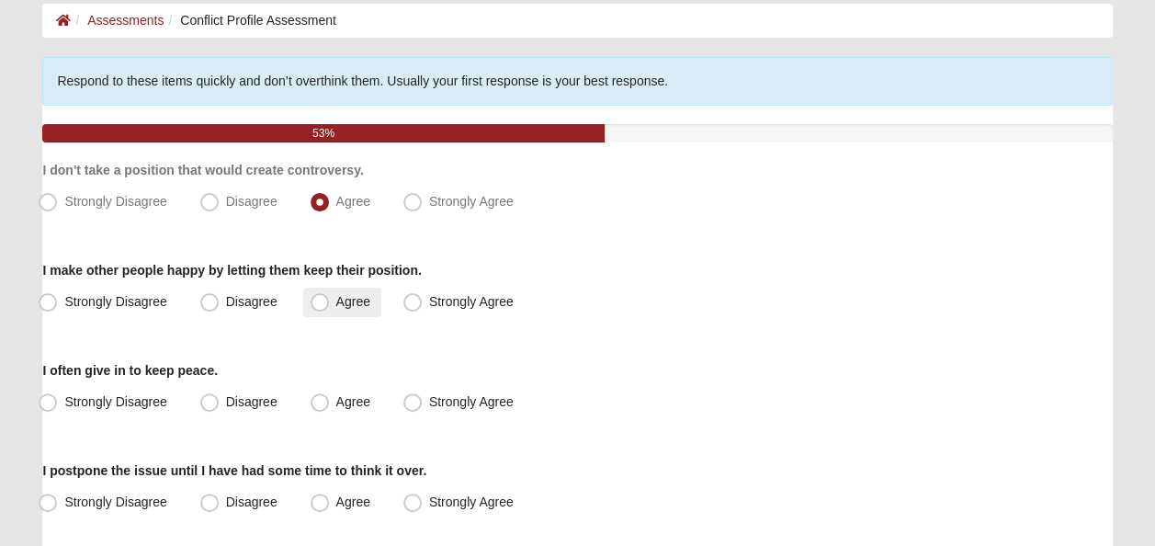
click at [336, 303] on span "Agree" at bounding box center [353, 301] width 34 height 15
click at [324, 303] on input "Agree" at bounding box center [324, 302] width 12 height 12
radio input "true"
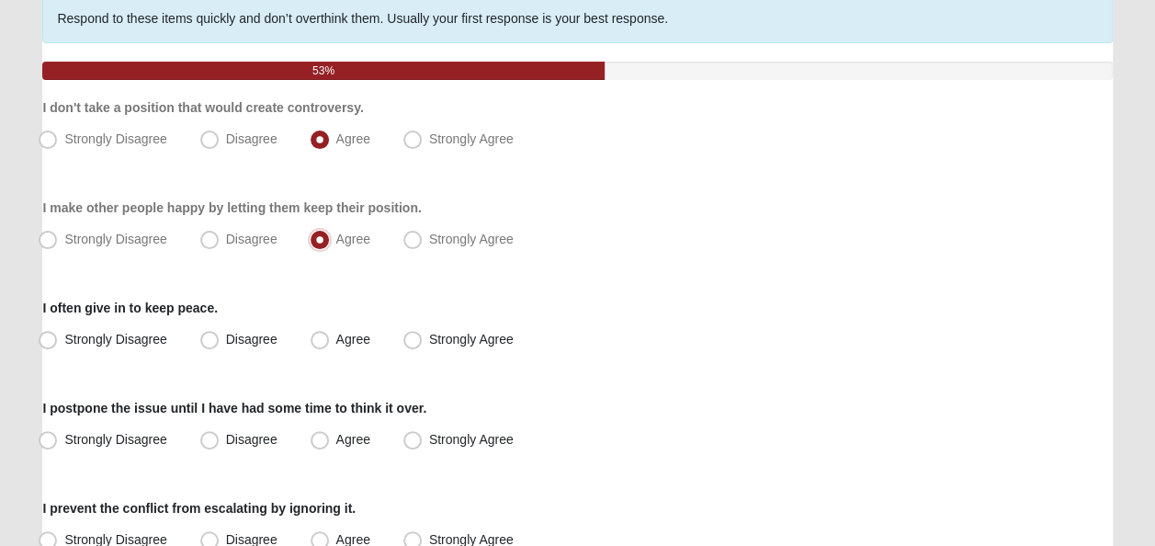
scroll to position [184, 0]
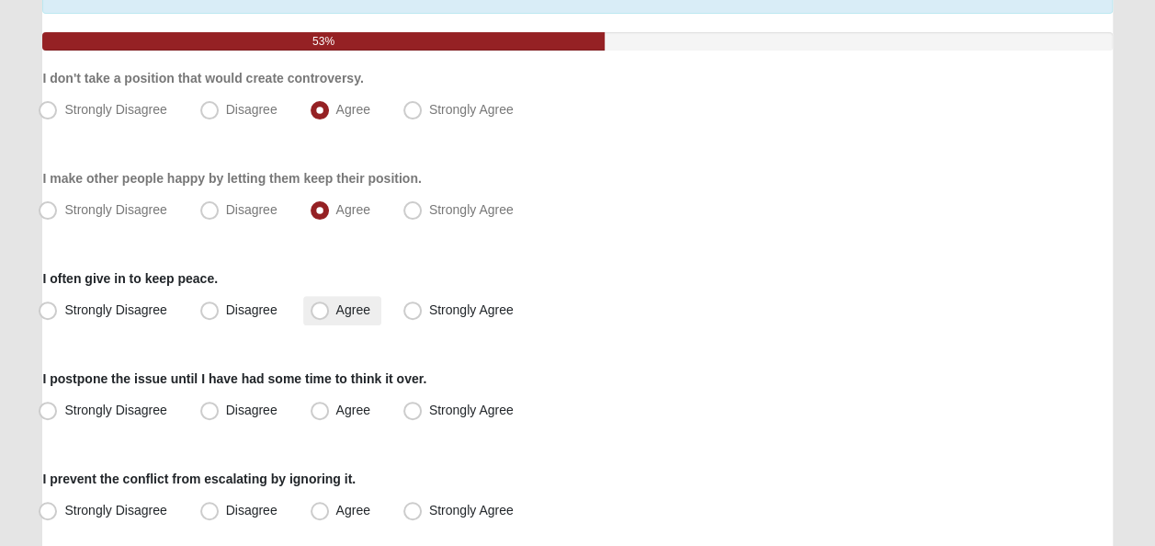
click at [336, 312] on span "Agree" at bounding box center [353, 309] width 34 height 15
click at [327, 312] on input "Agree" at bounding box center [324, 310] width 12 height 12
radio input "true"
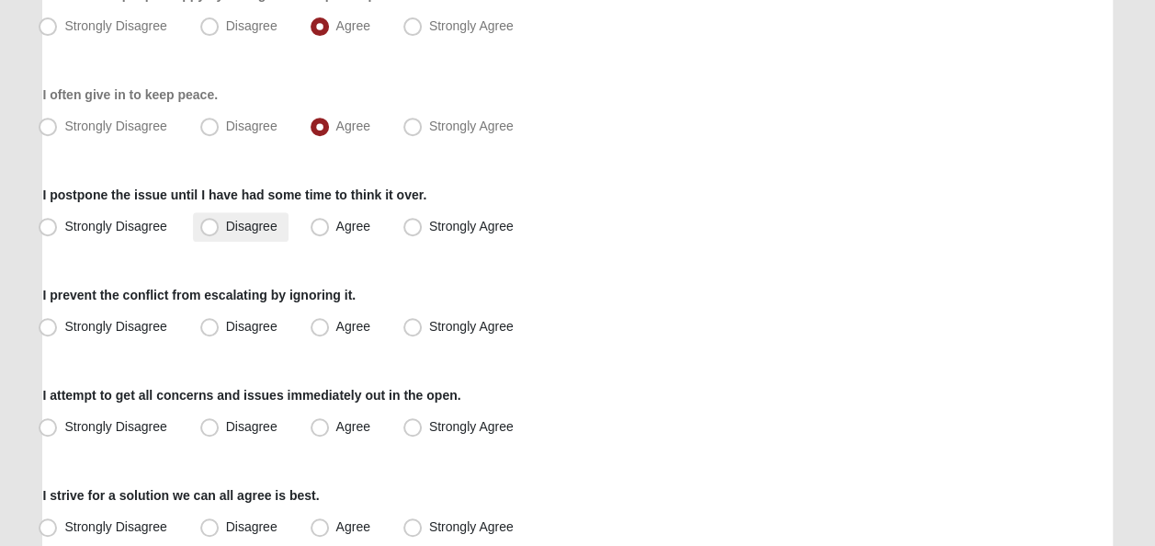
click at [226, 227] on span "Disagree" at bounding box center [251, 226] width 51 height 15
click at [208, 227] on input "Disagree" at bounding box center [214, 226] width 12 height 12
radio input "true"
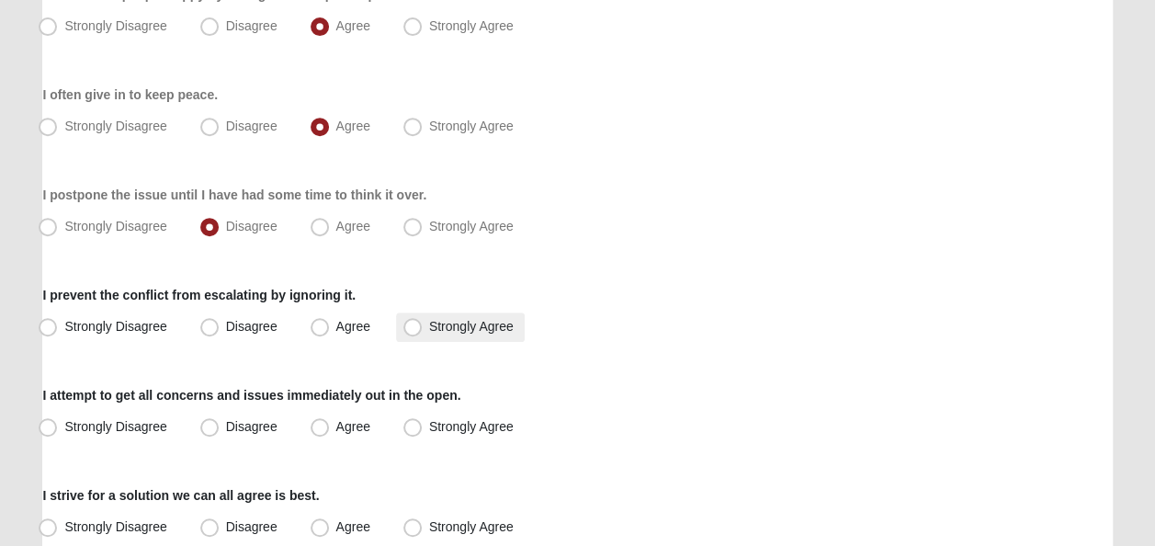
click at [424, 324] on label "Strongly Agree" at bounding box center [460, 326] width 129 height 29
click at [423, 324] on input "Strongly Agree" at bounding box center [417, 327] width 12 height 12
radio input "true"
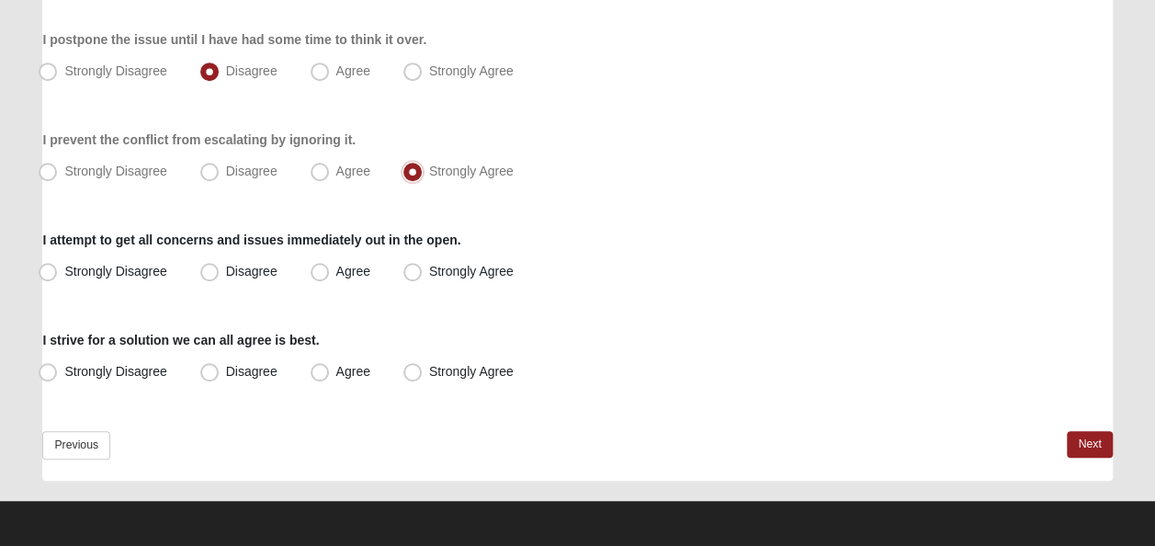
scroll to position [524, 0]
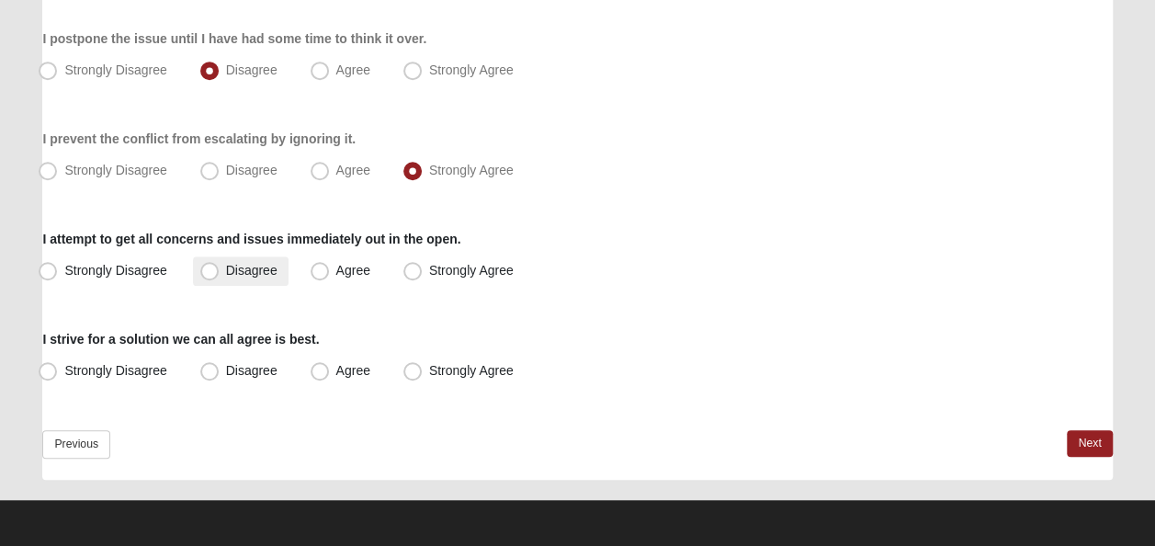
click at [226, 276] on span "Disagree" at bounding box center [251, 270] width 51 height 15
click at [211, 276] on input "Disagree" at bounding box center [214, 271] width 12 height 12
radio input "true"
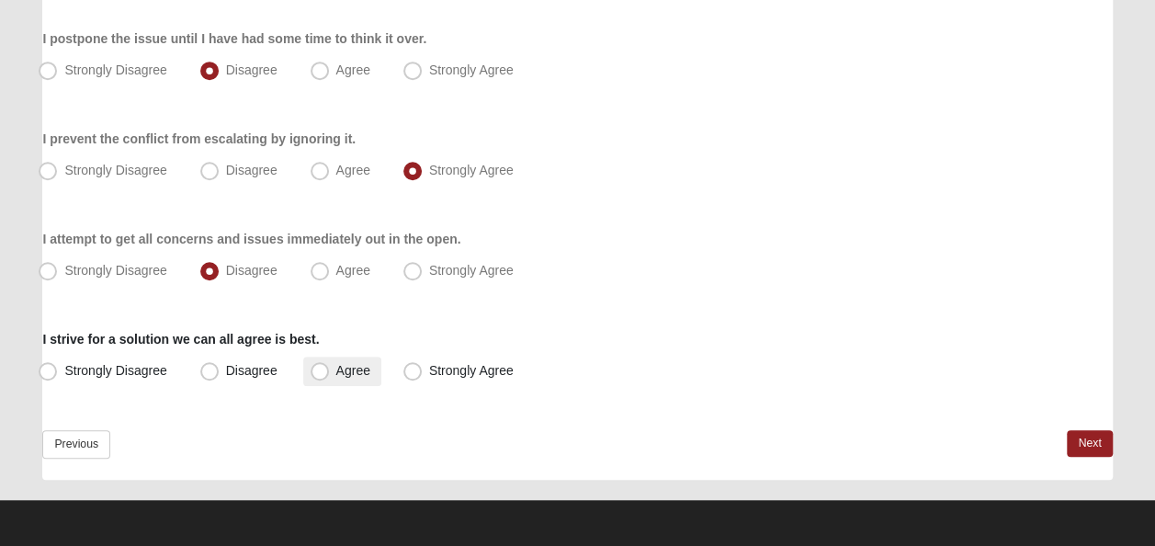
click at [336, 369] on span "Agree" at bounding box center [353, 370] width 34 height 15
click at [318, 369] on input "Agree" at bounding box center [324, 371] width 12 height 12
radio input "true"
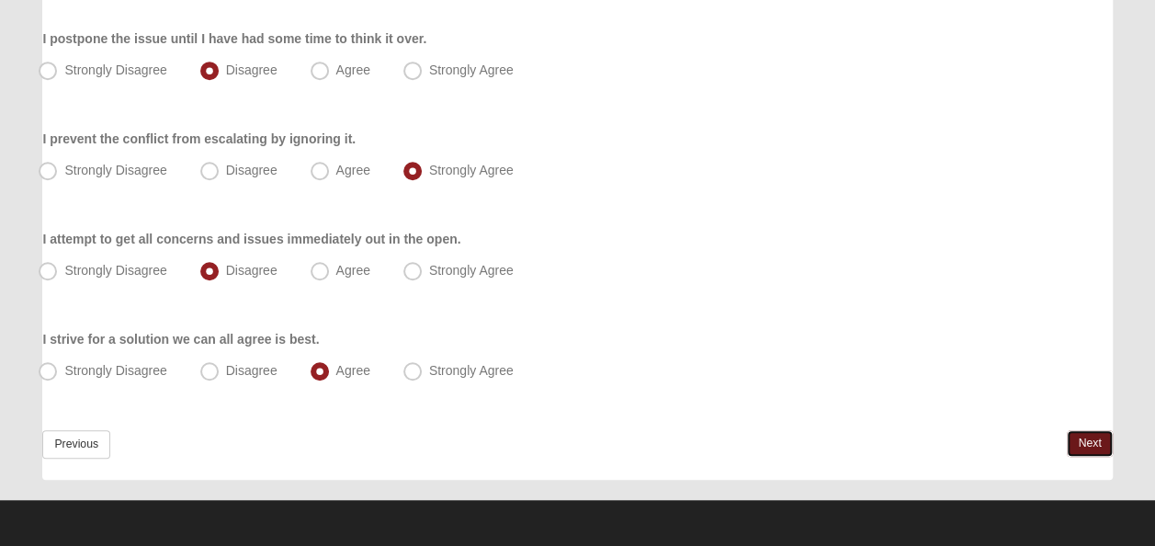
click at [1086, 444] on link "Next" at bounding box center [1089, 443] width 45 height 27
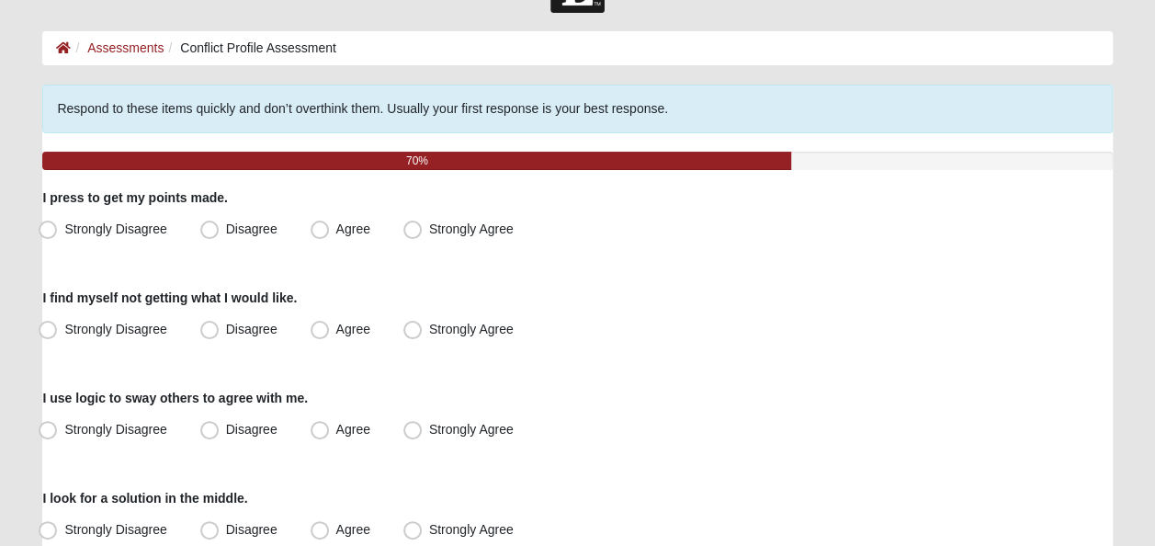
scroll to position [92, 0]
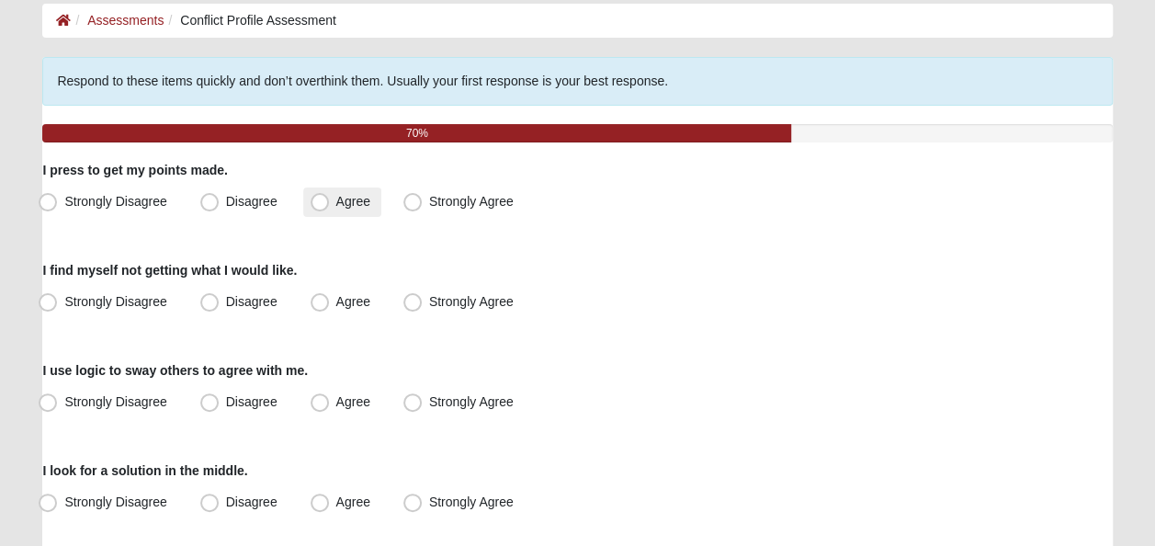
click at [336, 204] on span "Agree" at bounding box center [353, 201] width 34 height 15
click at [320, 204] on input "Agree" at bounding box center [324, 202] width 12 height 12
radio input "true"
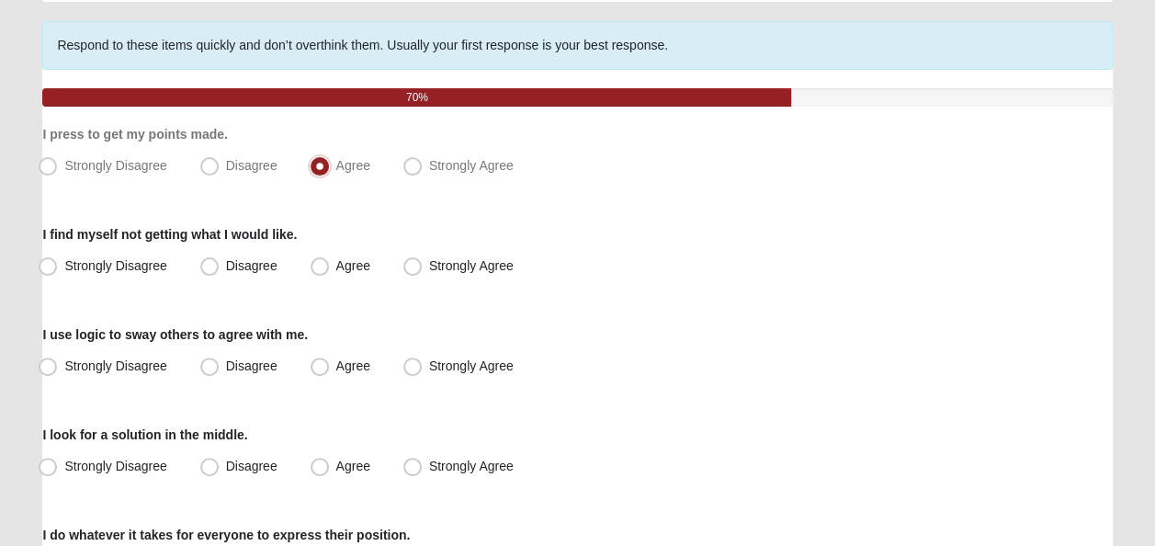
scroll to position [184, 0]
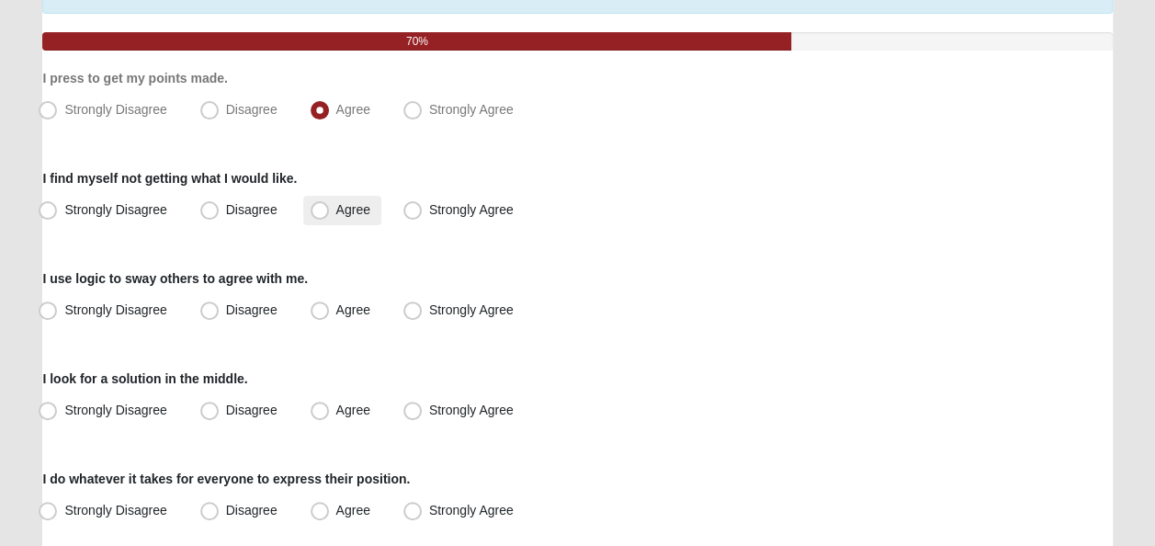
click at [336, 209] on span "Agree" at bounding box center [353, 209] width 34 height 15
click at [325, 209] on input "Agree" at bounding box center [324, 210] width 12 height 12
radio input "true"
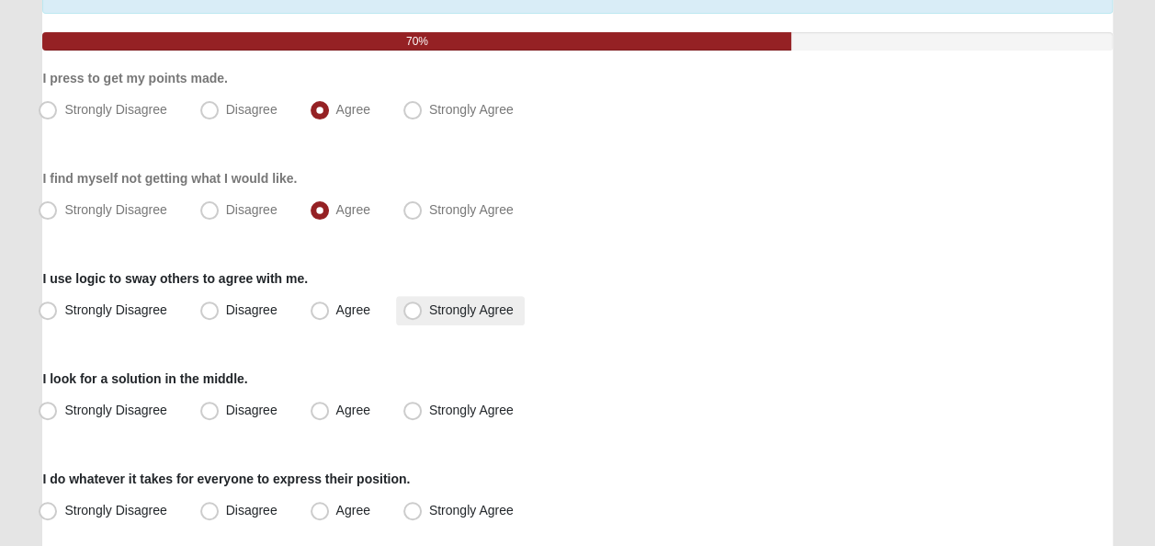
click at [401, 312] on label "Strongly Agree" at bounding box center [460, 310] width 129 height 29
click at [411, 312] on input "Strongly Agree" at bounding box center [417, 310] width 12 height 12
radio input "true"
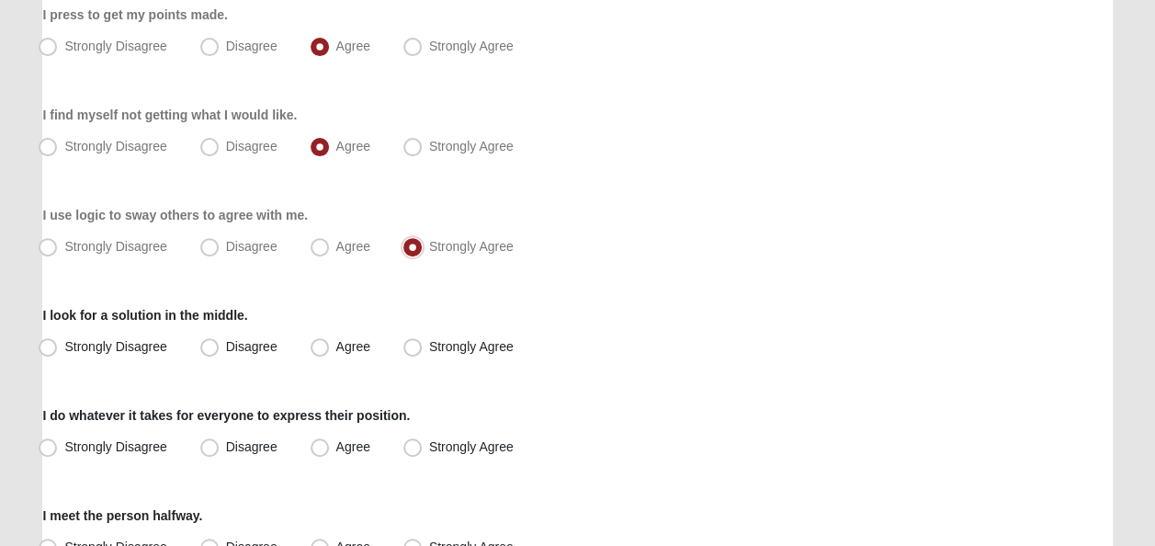
scroll to position [276, 0]
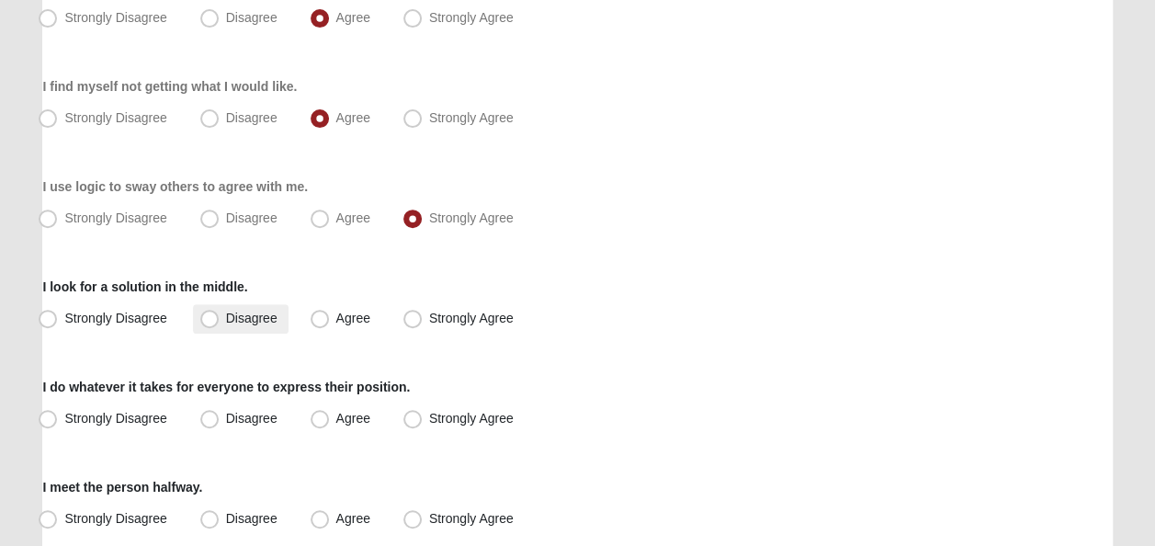
click at [226, 320] on span "Disagree" at bounding box center [251, 318] width 51 height 15
click at [209, 320] on input "Disagree" at bounding box center [214, 318] width 12 height 12
radio input "true"
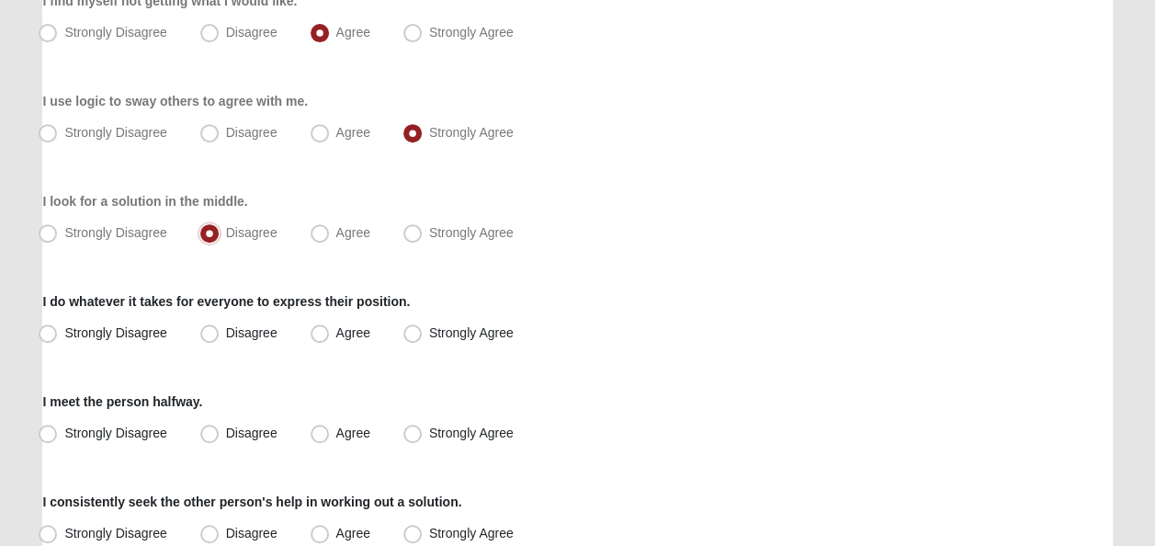
scroll to position [459, 0]
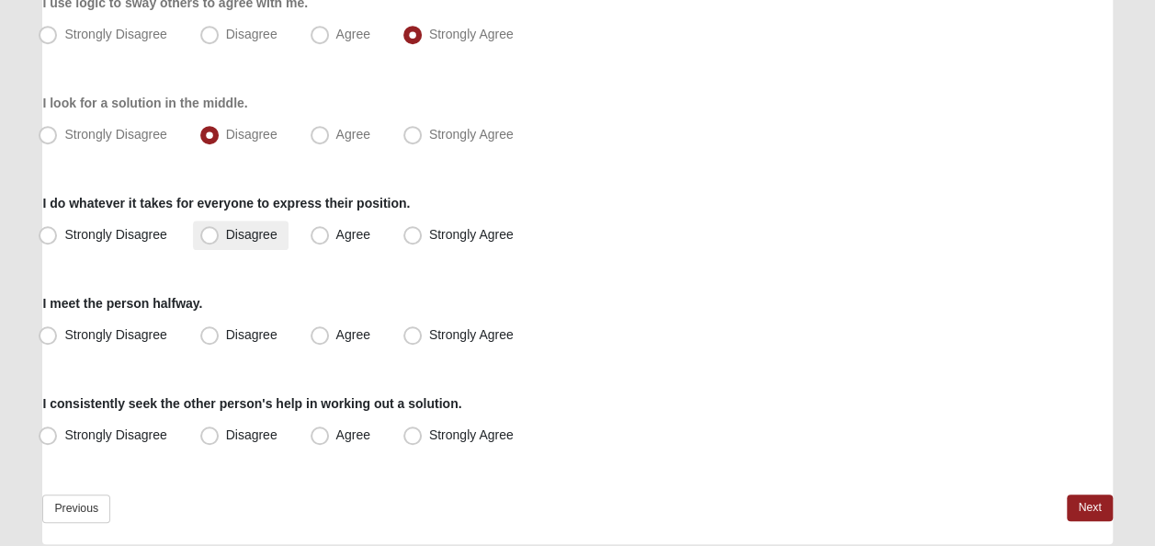
click at [220, 233] on label "Disagree" at bounding box center [241, 234] width 96 height 29
click at [220, 233] on input "Disagree" at bounding box center [214, 235] width 12 height 12
radio input "true"
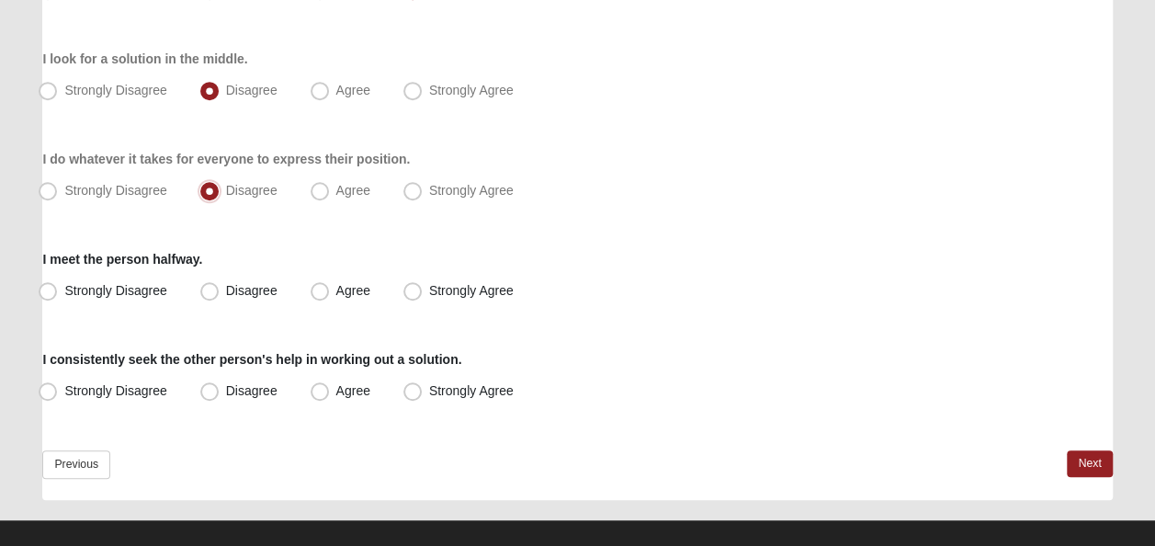
scroll to position [524, 0]
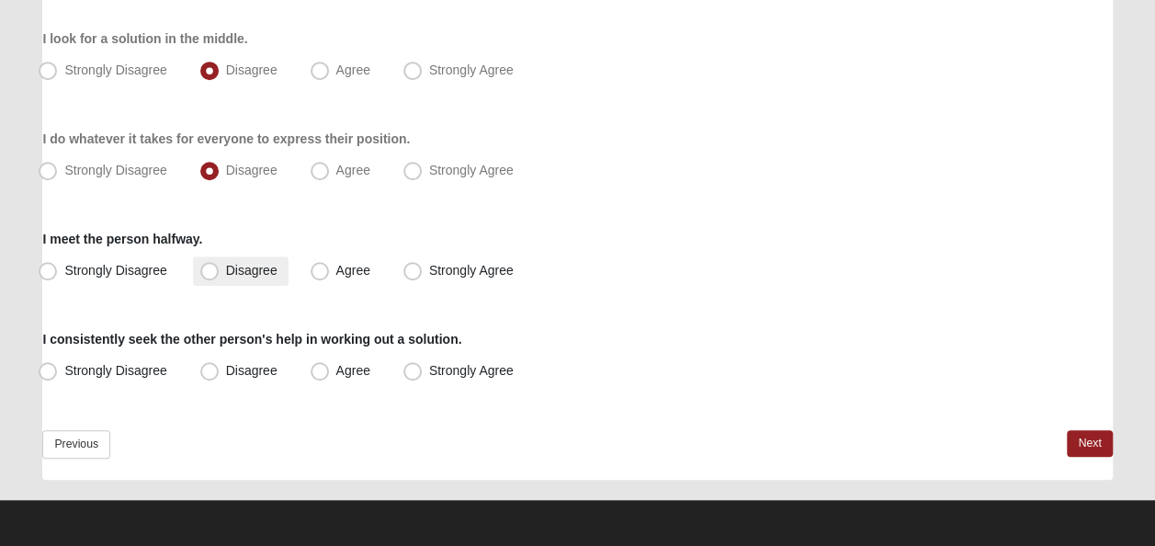
click at [226, 275] on span "Disagree" at bounding box center [251, 270] width 51 height 15
click at [208, 275] on input "Disagree" at bounding box center [214, 271] width 12 height 12
radio input "true"
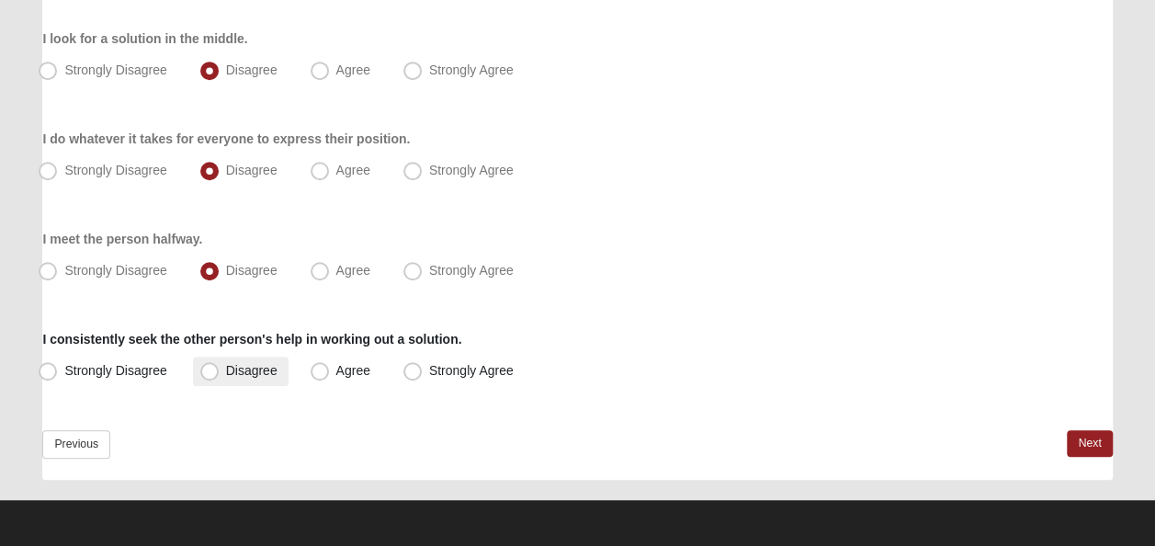
click at [223, 375] on label "Disagree" at bounding box center [241, 370] width 96 height 29
click at [220, 375] on input "Disagree" at bounding box center [214, 371] width 12 height 12
radio input "true"
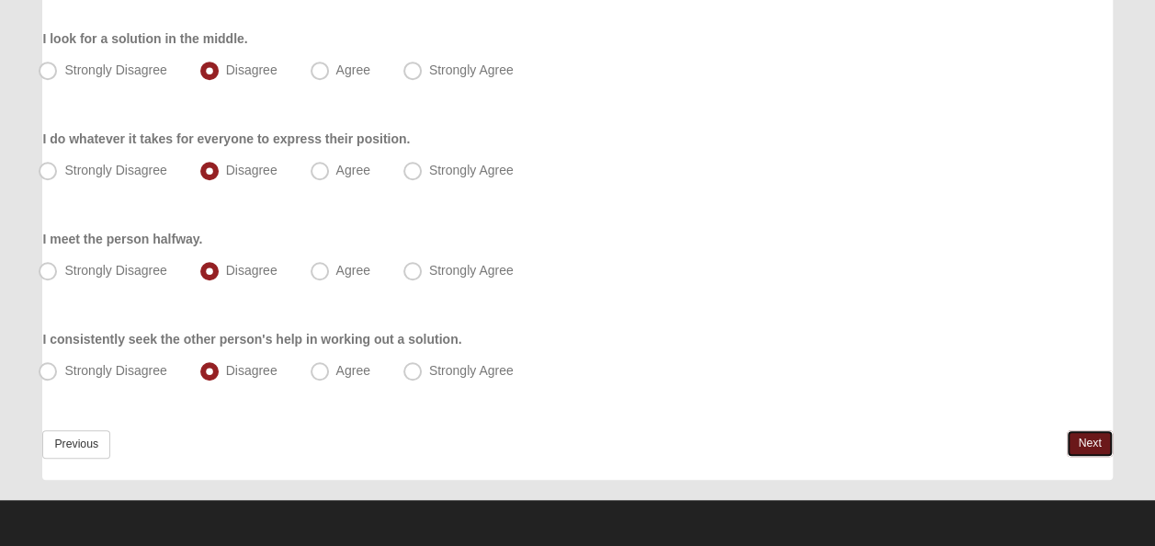
click at [1099, 434] on link "Next" at bounding box center [1089, 443] width 45 height 27
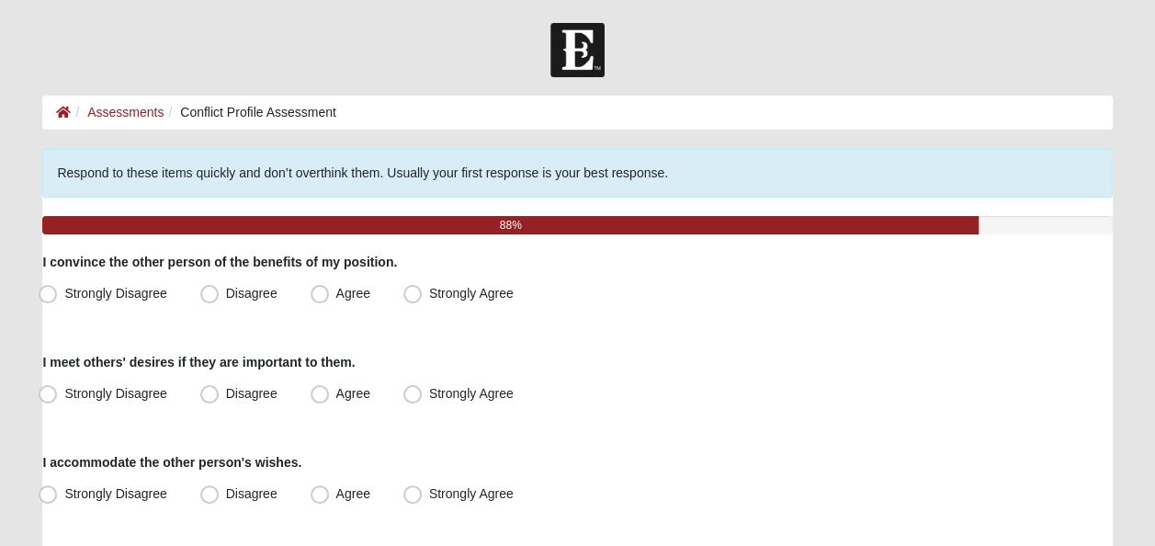
scroll to position [92, 0]
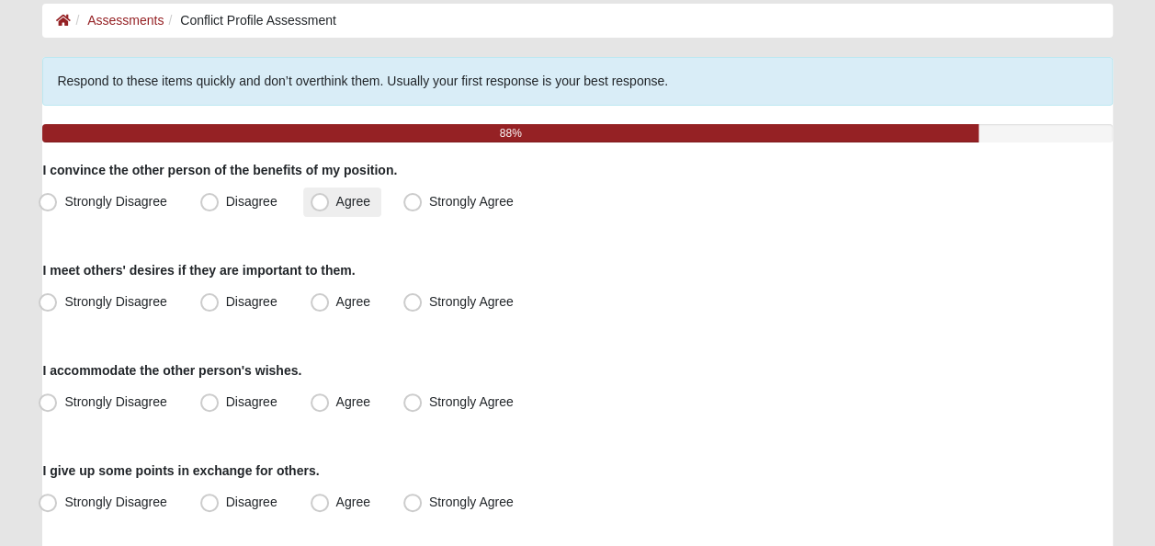
click at [336, 196] on span "Agree" at bounding box center [353, 201] width 34 height 15
click at [318, 196] on input "Agree" at bounding box center [324, 202] width 12 height 12
radio input "true"
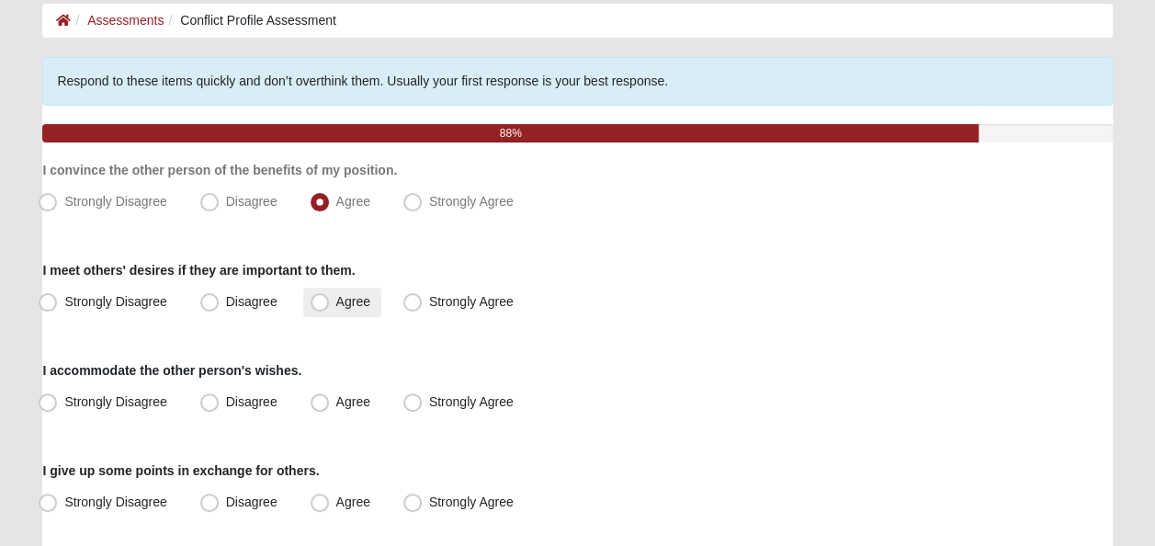
click at [336, 296] on span "Agree" at bounding box center [353, 301] width 34 height 15
click at [318, 296] on input "Agree" at bounding box center [324, 302] width 12 height 12
radio input "true"
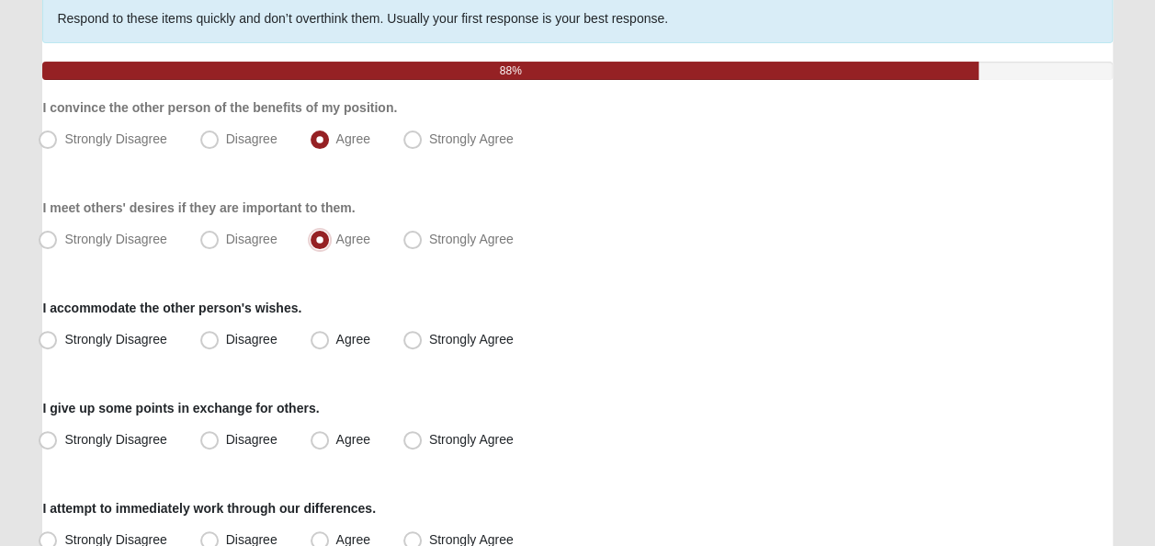
scroll to position [184, 0]
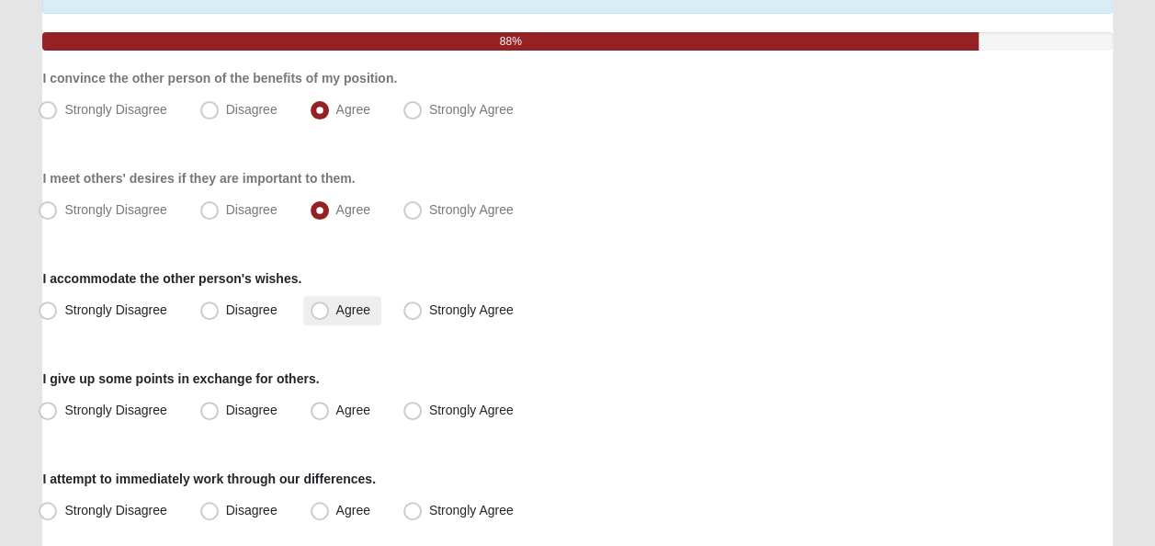
click at [336, 308] on span "Agree" at bounding box center [353, 309] width 34 height 15
click at [326, 308] on input "Agree" at bounding box center [324, 310] width 12 height 12
radio input "true"
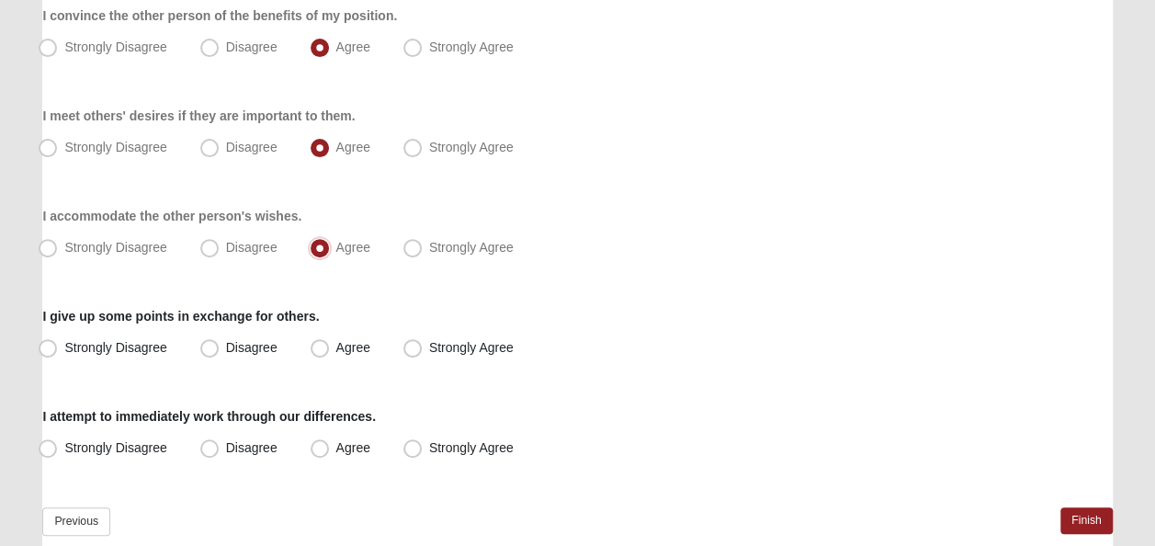
scroll to position [276, 0]
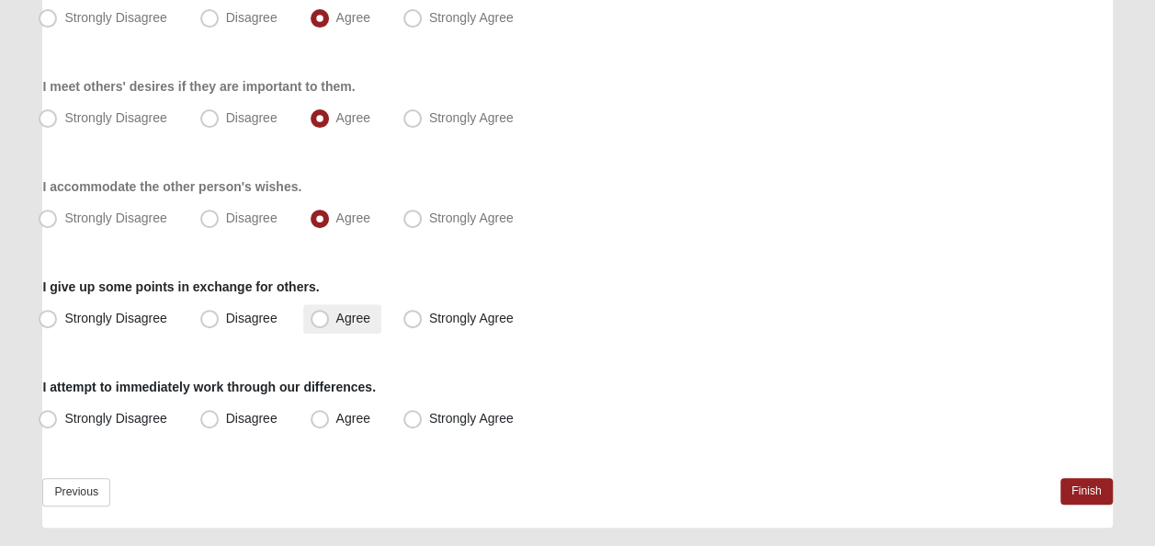
click at [336, 320] on span "Agree" at bounding box center [353, 318] width 34 height 15
click at [322, 320] on input "Agree" at bounding box center [324, 318] width 12 height 12
radio input "true"
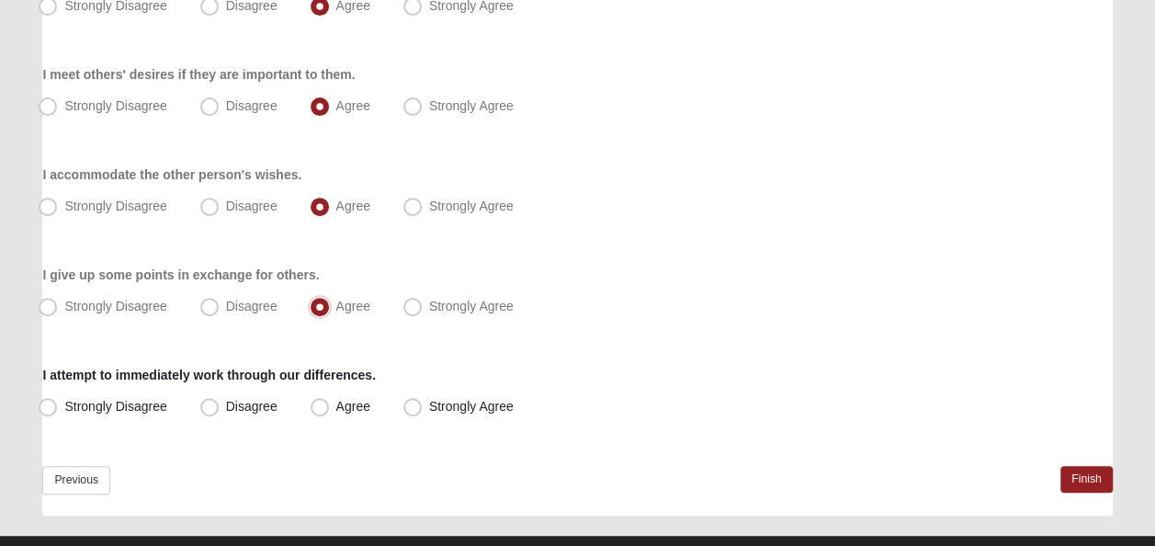
scroll to position [323, 0]
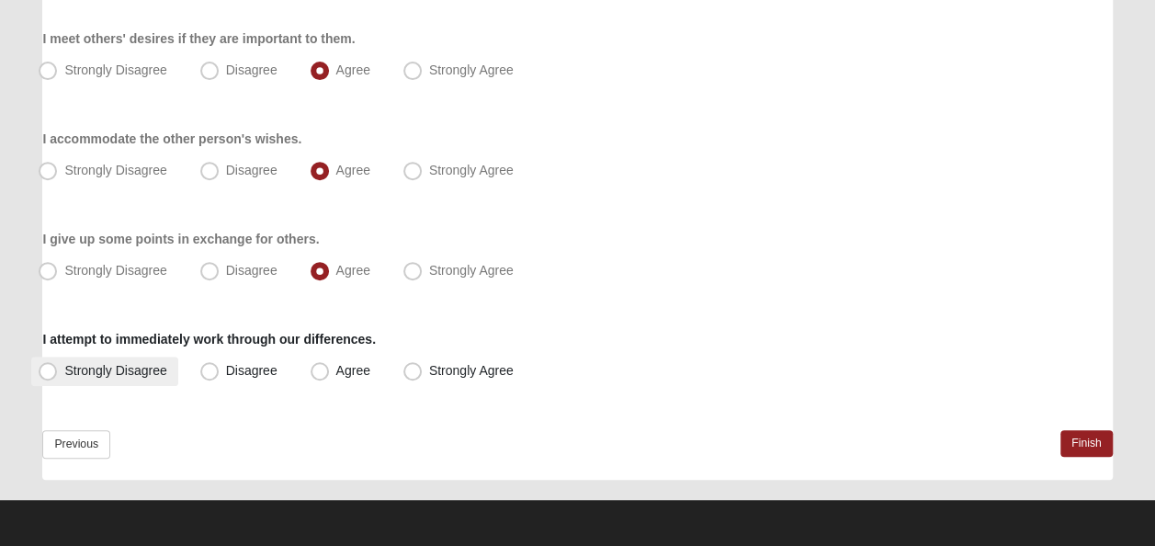
click at [64, 372] on span "Strongly Disagree" at bounding box center [115, 370] width 102 height 15
click at [53, 372] on input "Strongly Disagree" at bounding box center [52, 371] width 12 height 12
radio input "true"
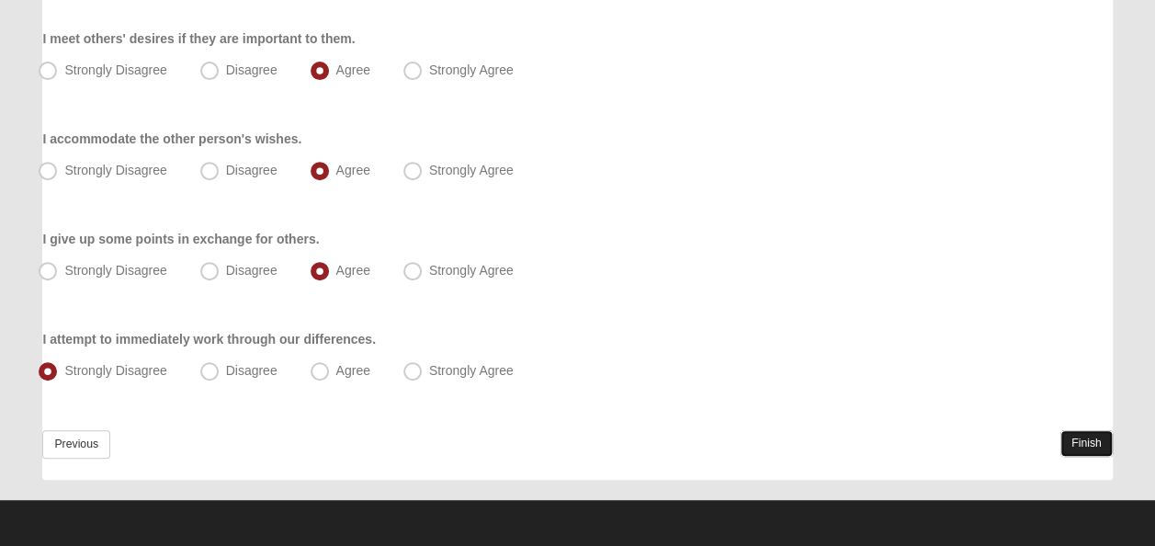
click at [1079, 440] on link "Finish" at bounding box center [1086, 443] width 52 height 27
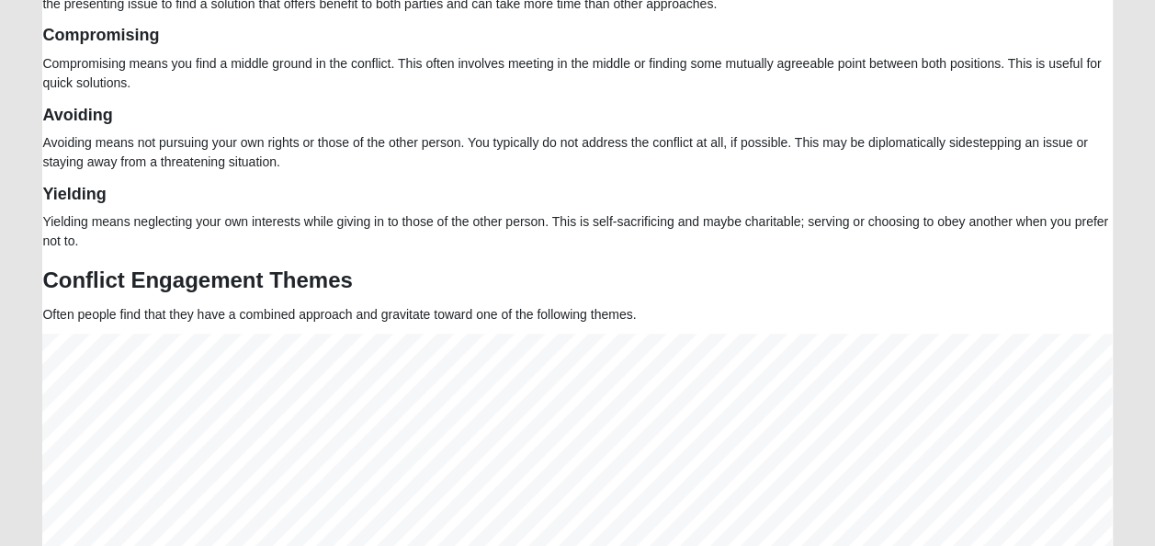
scroll to position [744, 0]
